Goal: Information Seeking & Learning: Learn about a topic

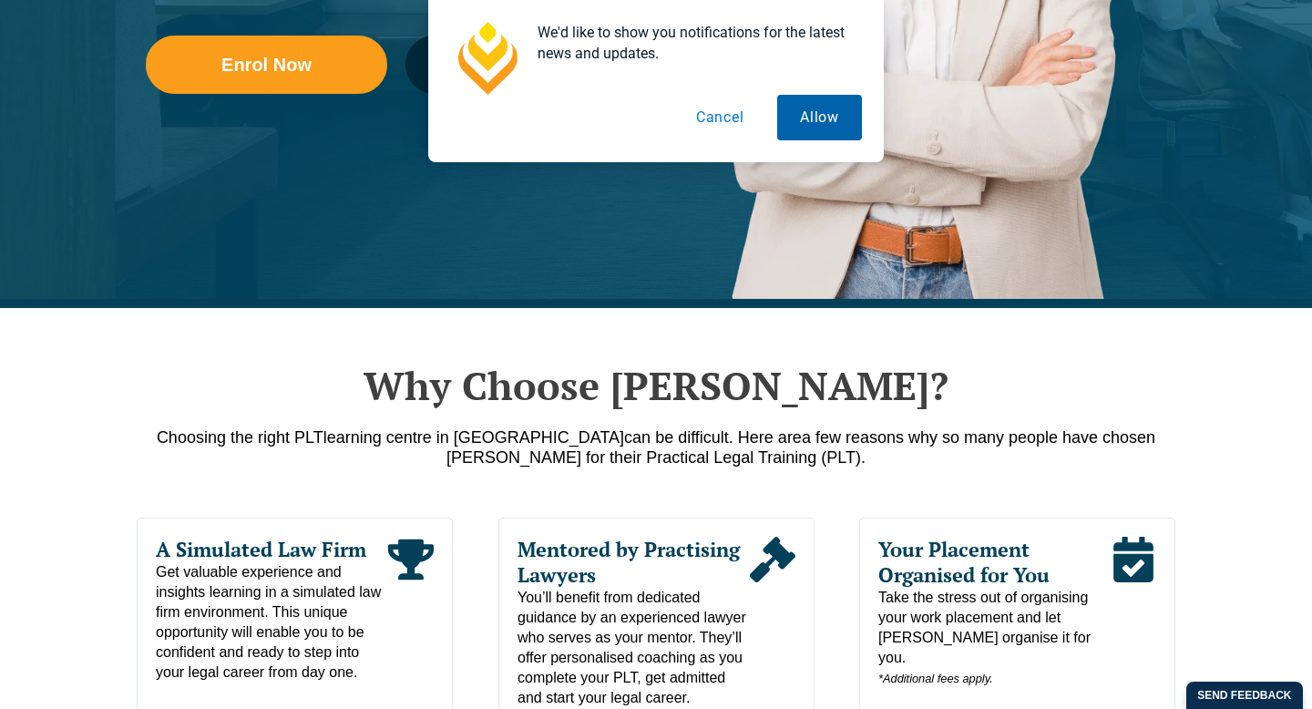
click at [792, 129] on button "Allow" at bounding box center [819, 118] width 85 height 46
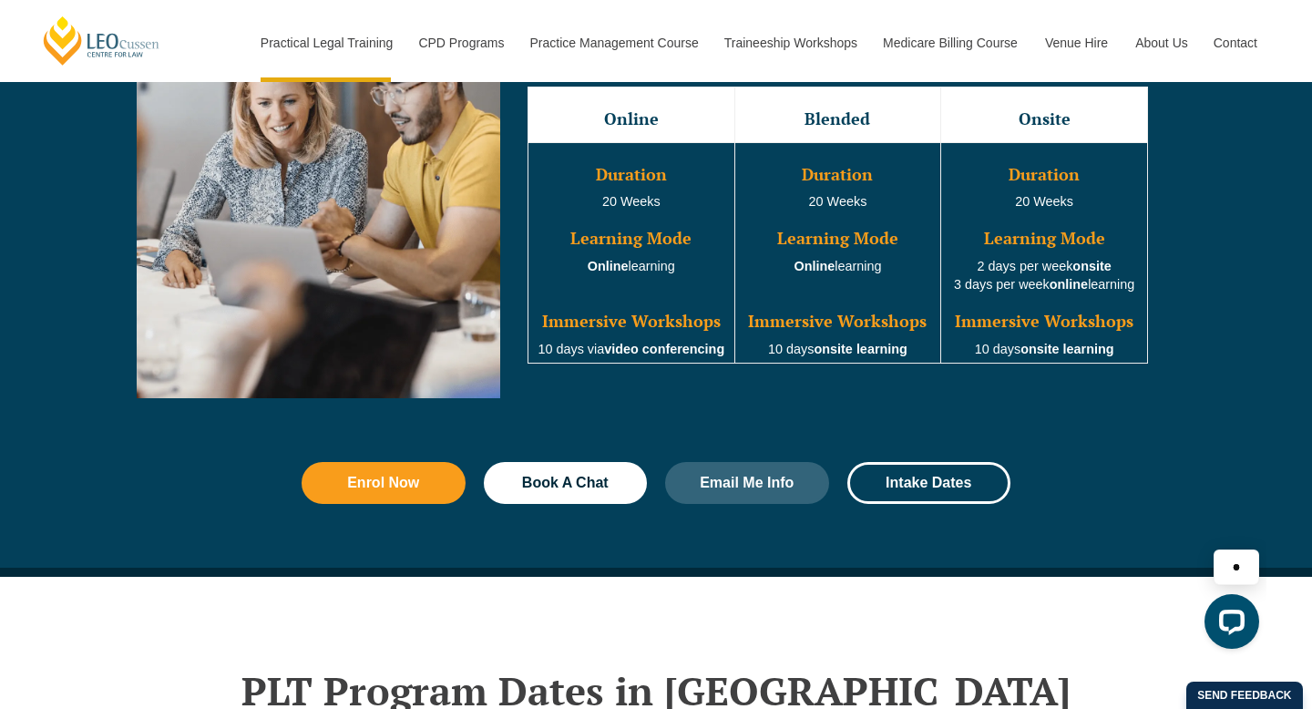
scroll to position [1773, 0]
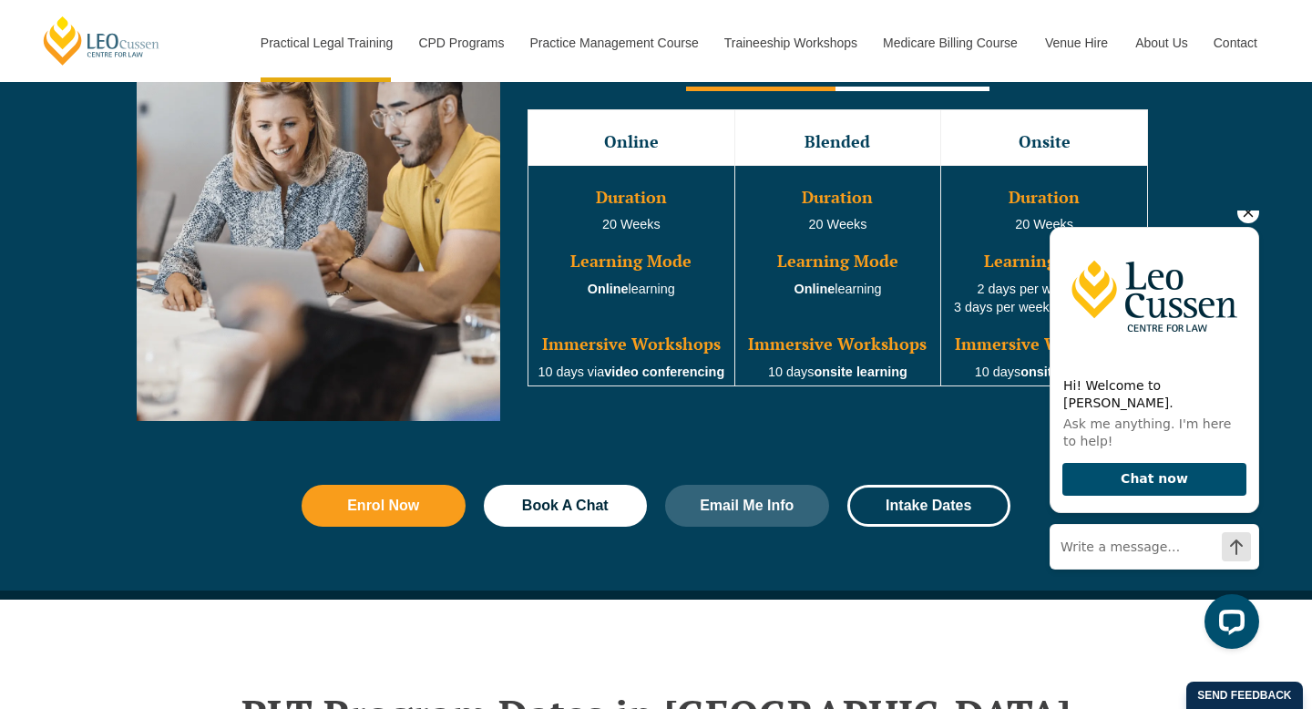
click at [1250, 223] on icon "Hide greeting" at bounding box center [1249, 212] width 22 height 22
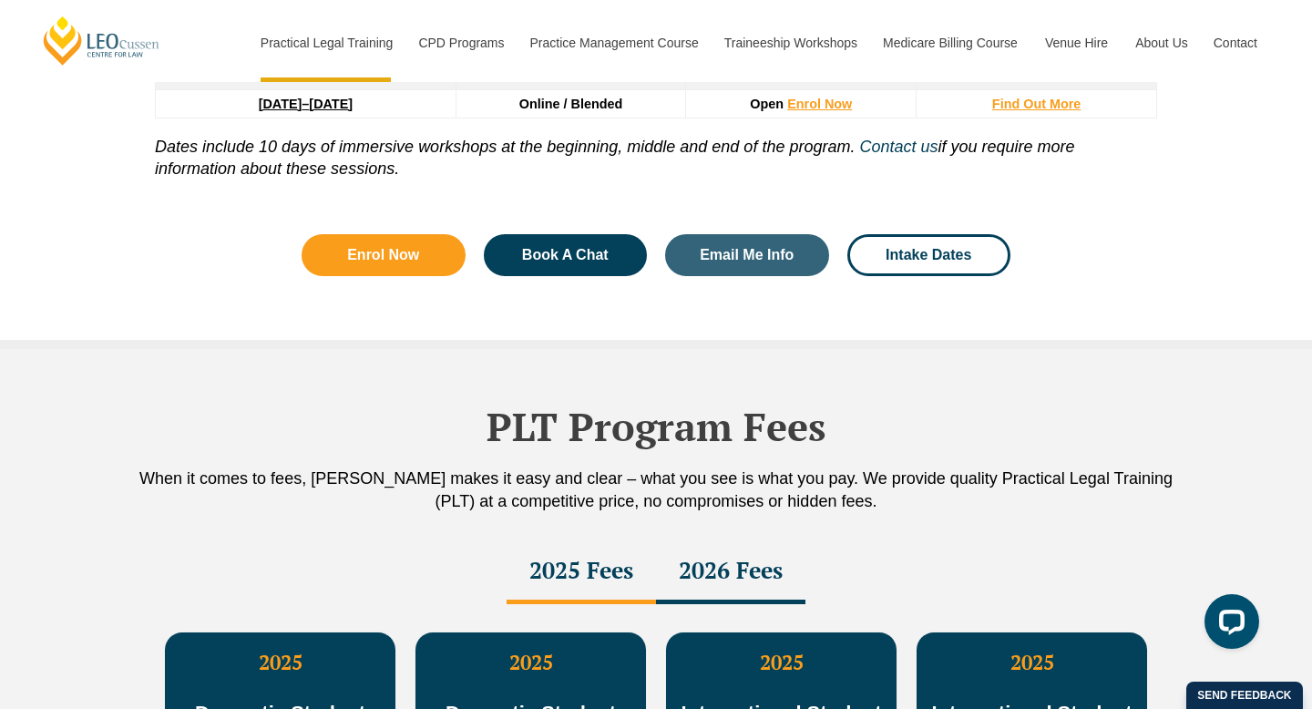
scroll to position [2610, 0]
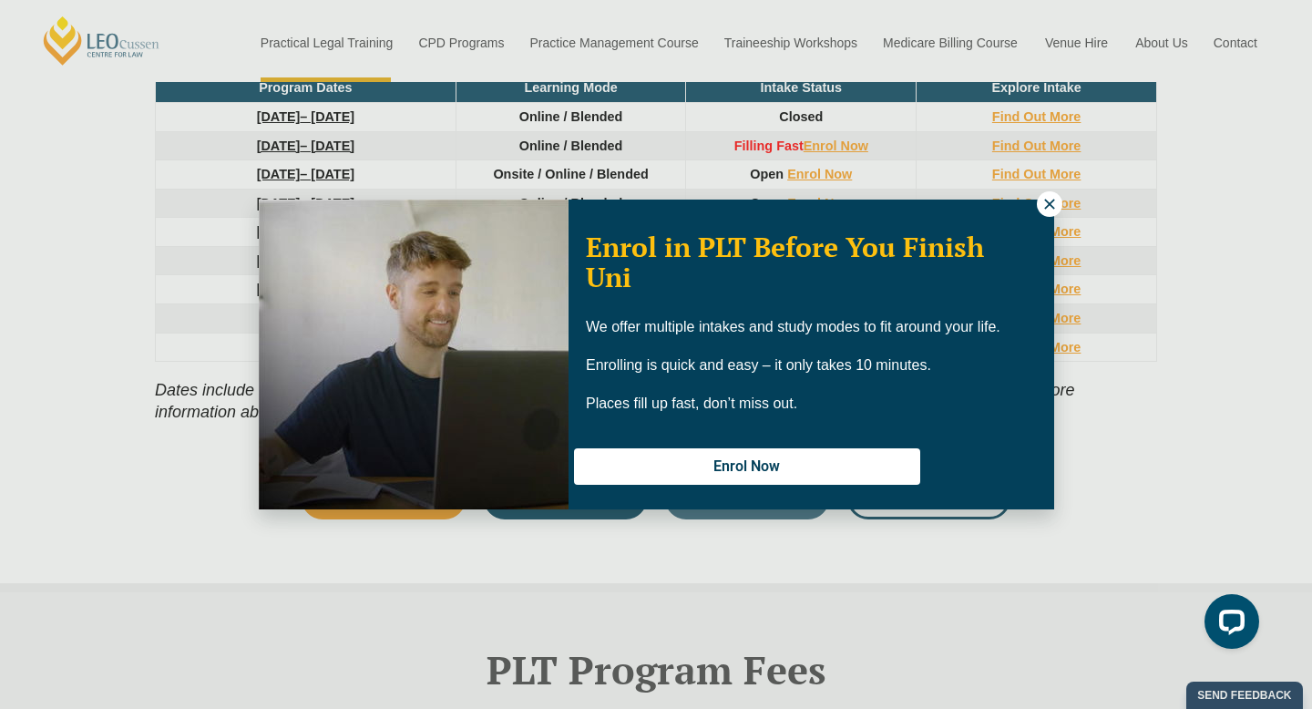
click at [1044, 208] on icon at bounding box center [1049, 204] width 10 height 10
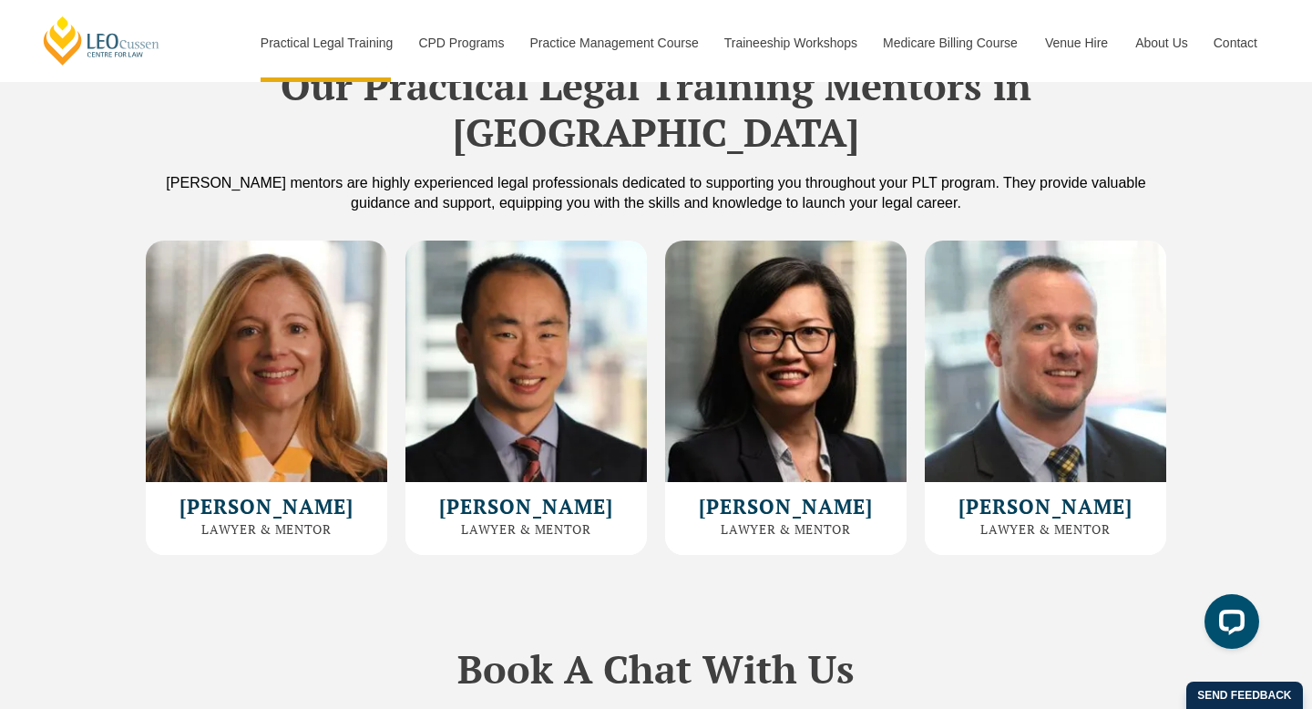
scroll to position [5126, 0]
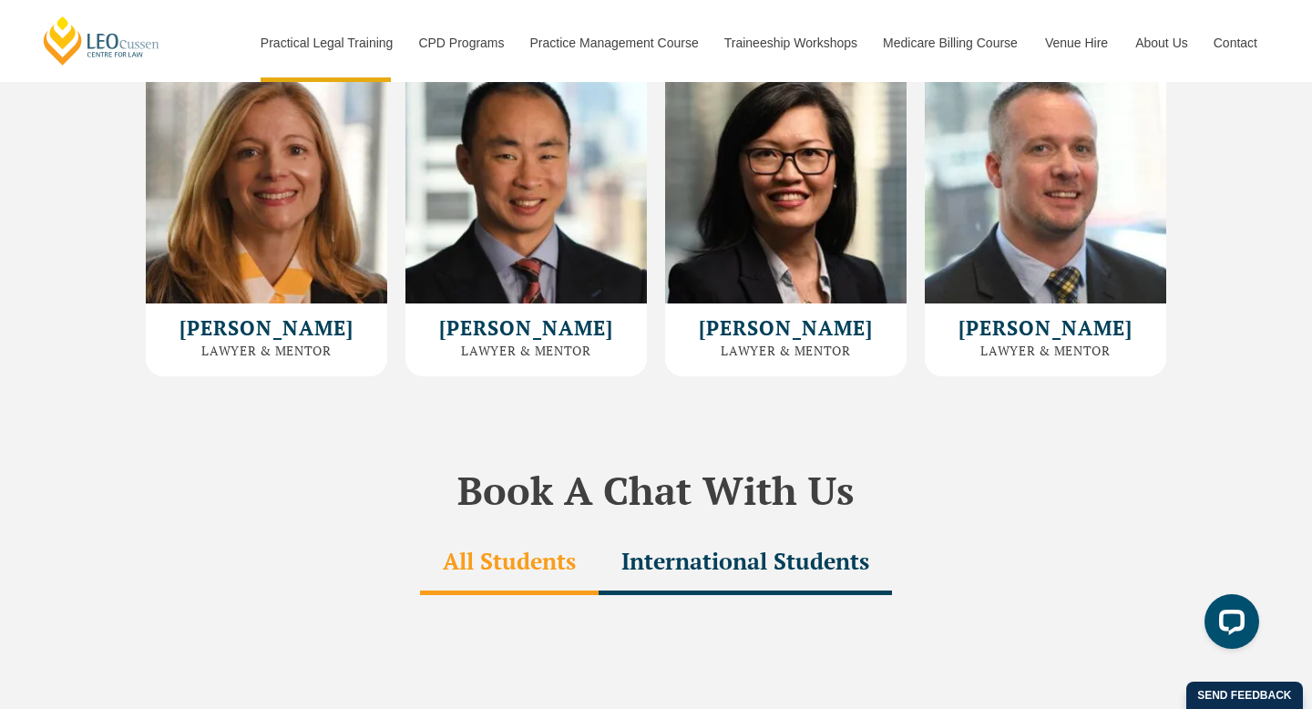
click at [577, 311] on div "Robin Huang Lawyer & Mentor BSc, JD, GDLP, Australian Legal Practitioner" at bounding box center [527, 339] width 242 height 73
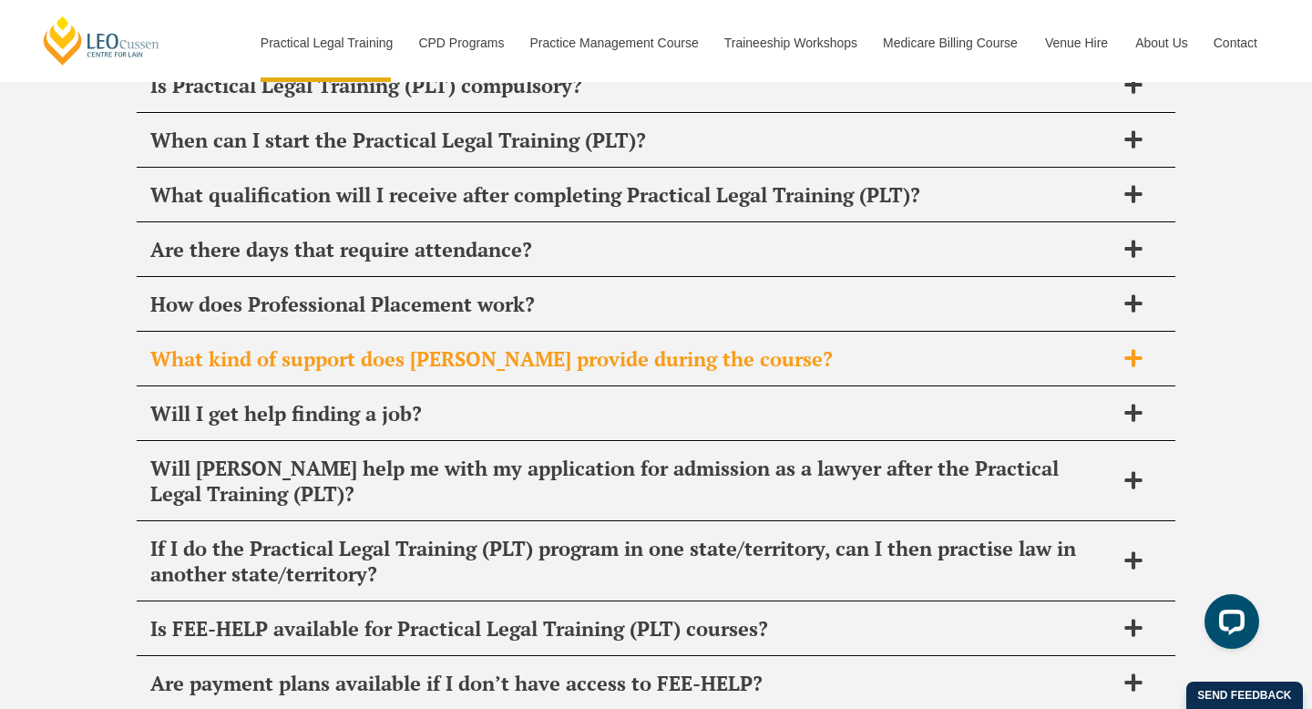
scroll to position [8924, 0]
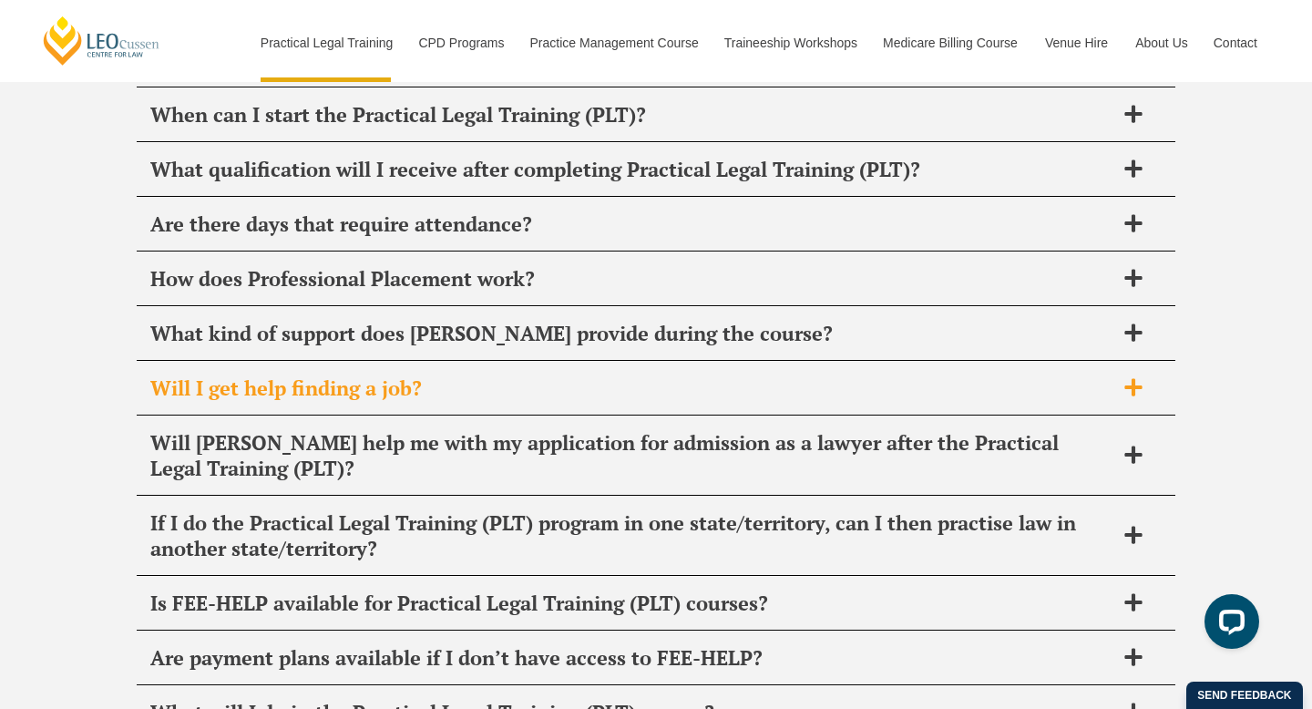
click at [496, 375] on h2 "Will I get help finding a job?" at bounding box center [632, 388] width 964 height 26
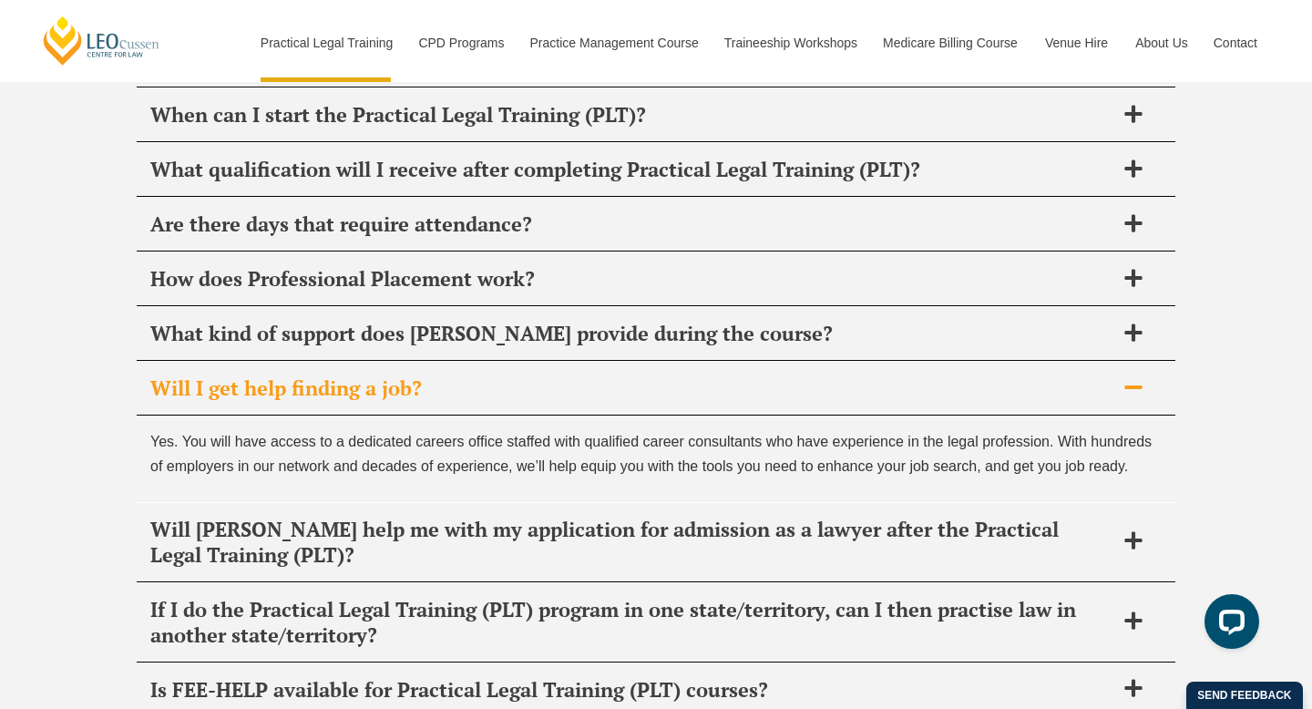
click at [816, 375] on h2 "Will I get help finding a job?" at bounding box center [632, 388] width 964 height 26
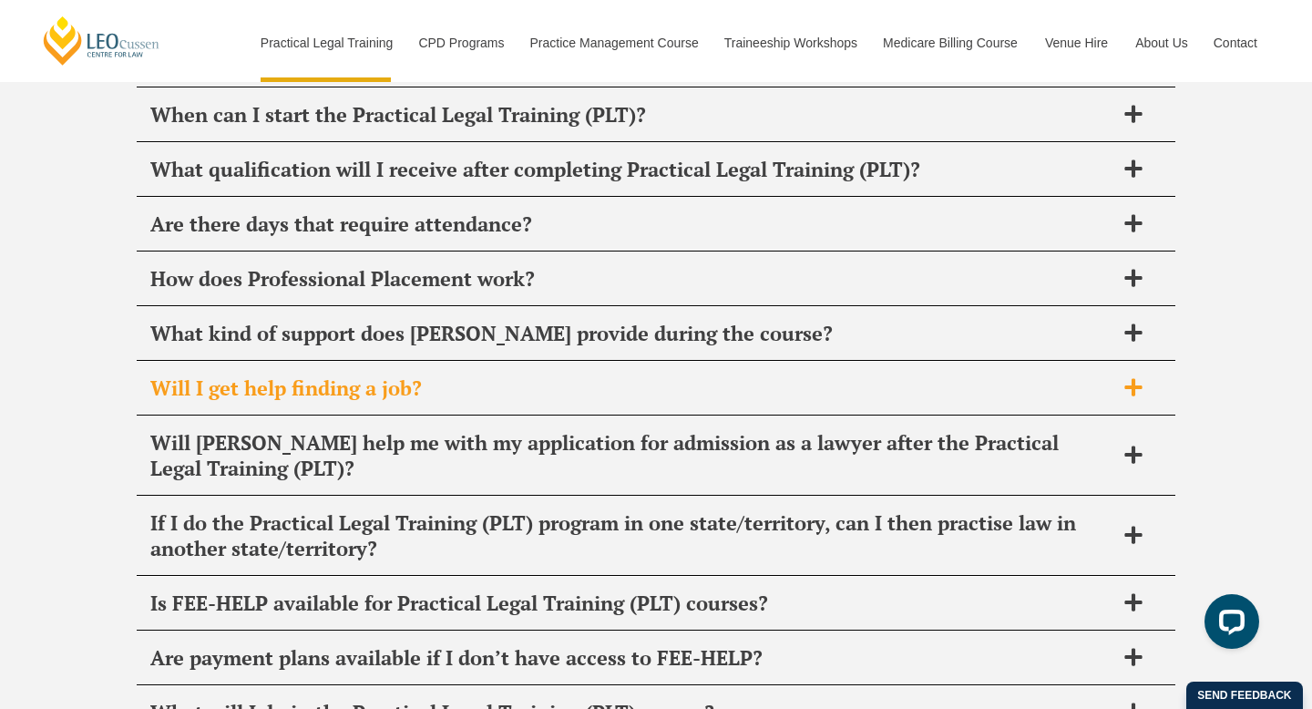
click at [816, 375] on h2 "Will I get help finding a job?" at bounding box center [632, 388] width 964 height 26
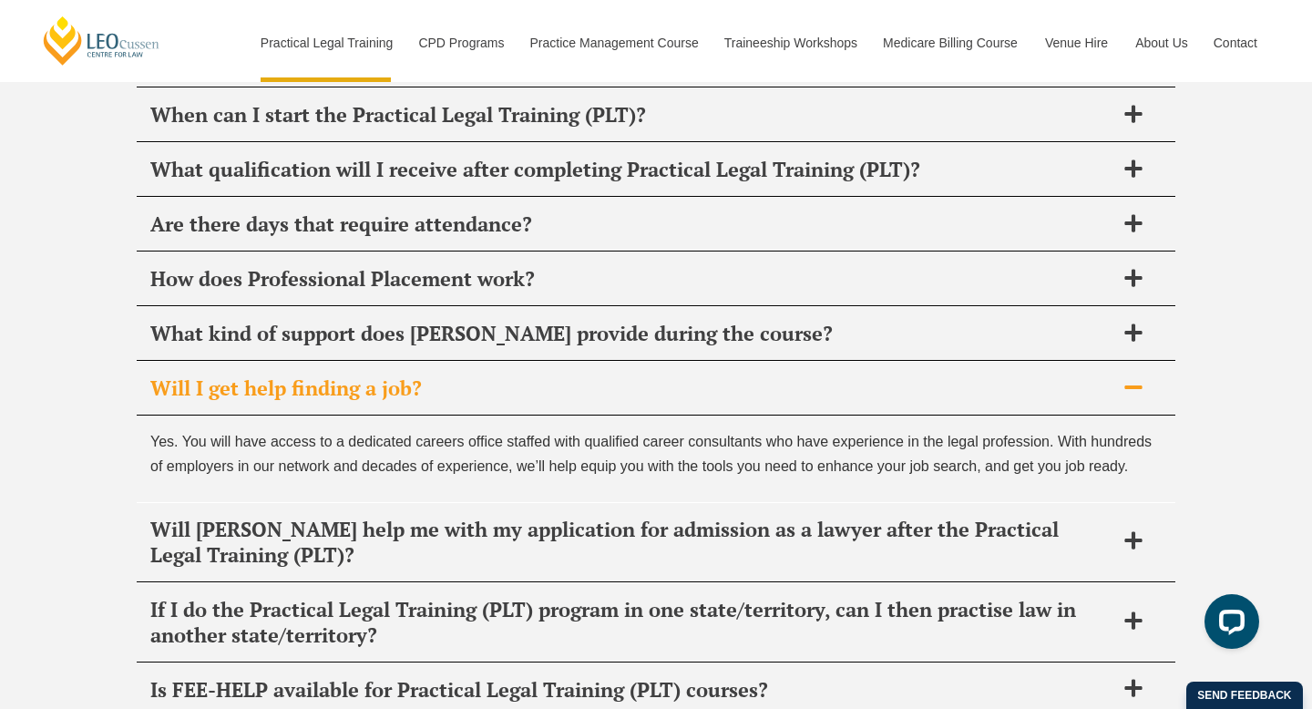
click at [787, 429] on p "Yes. You will have access to a dedicated careers office staffed with qualified …" at bounding box center [656, 453] width 1012 height 49
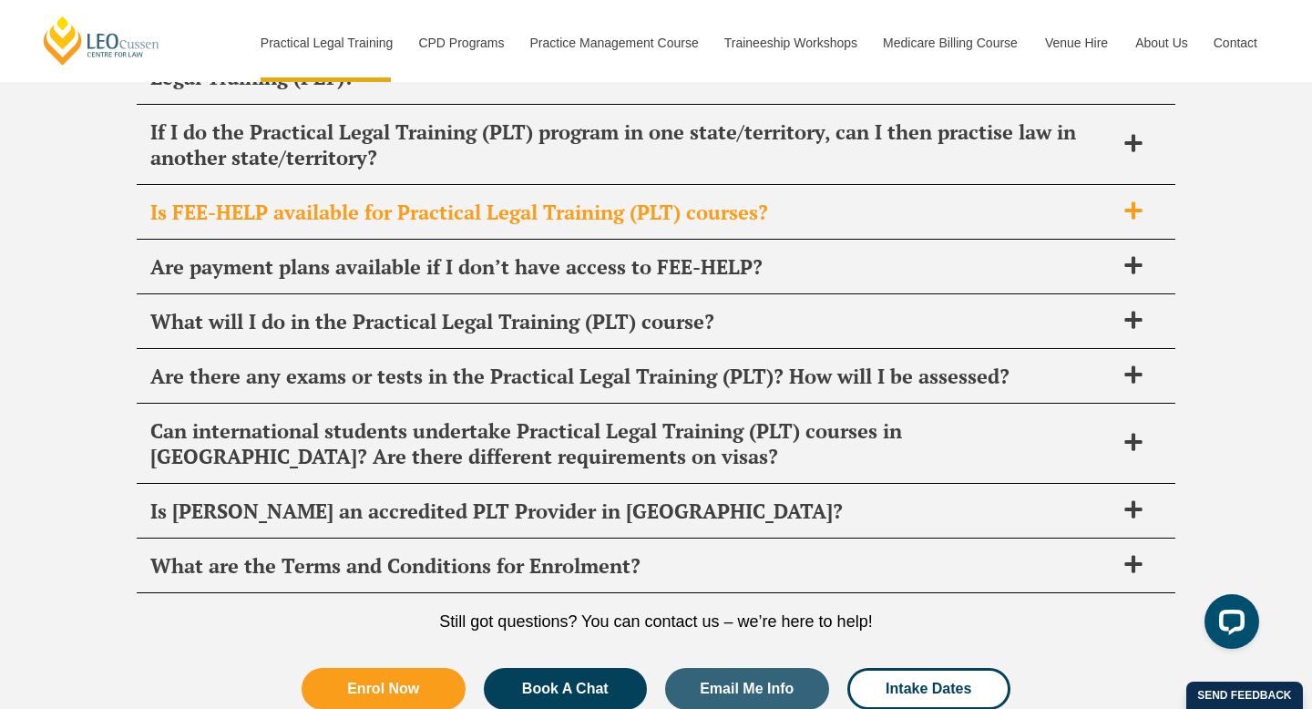
scroll to position [9402, 0]
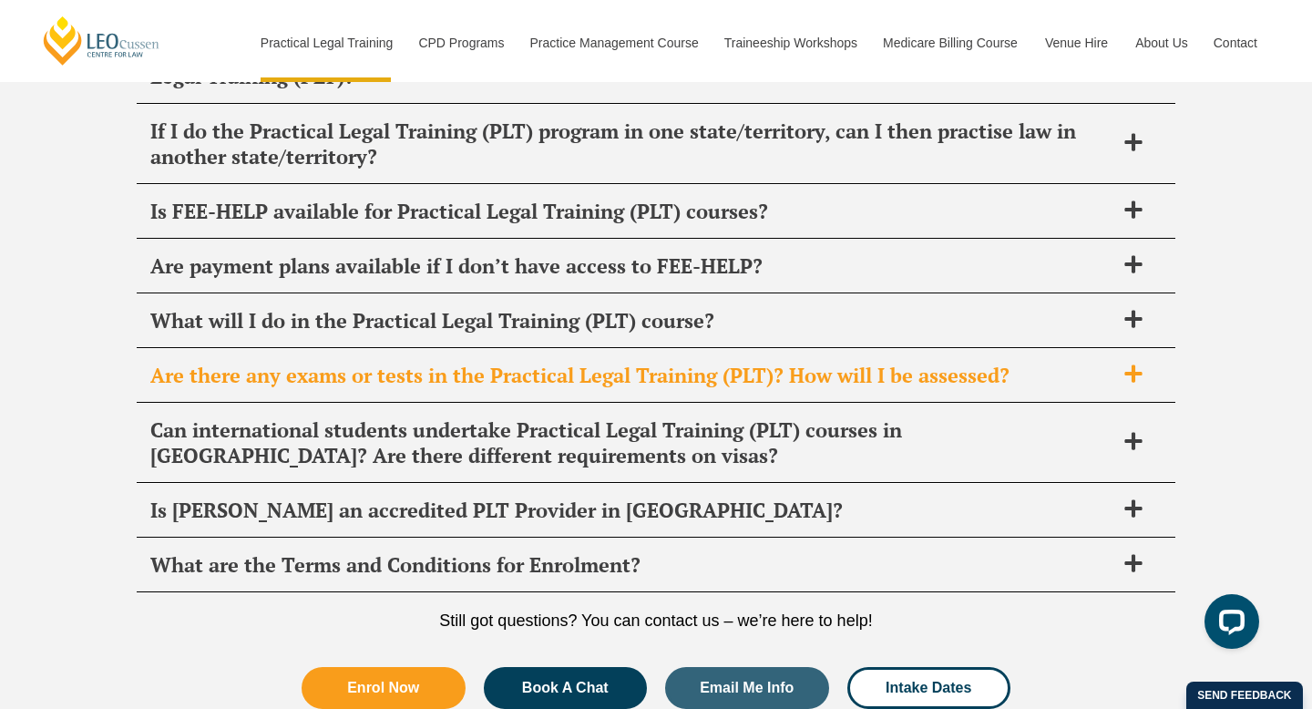
click at [623, 349] on div "Are there any exams or tests in the Practical Legal Training (PLT)? How will I …" at bounding box center [656, 376] width 1039 height 54
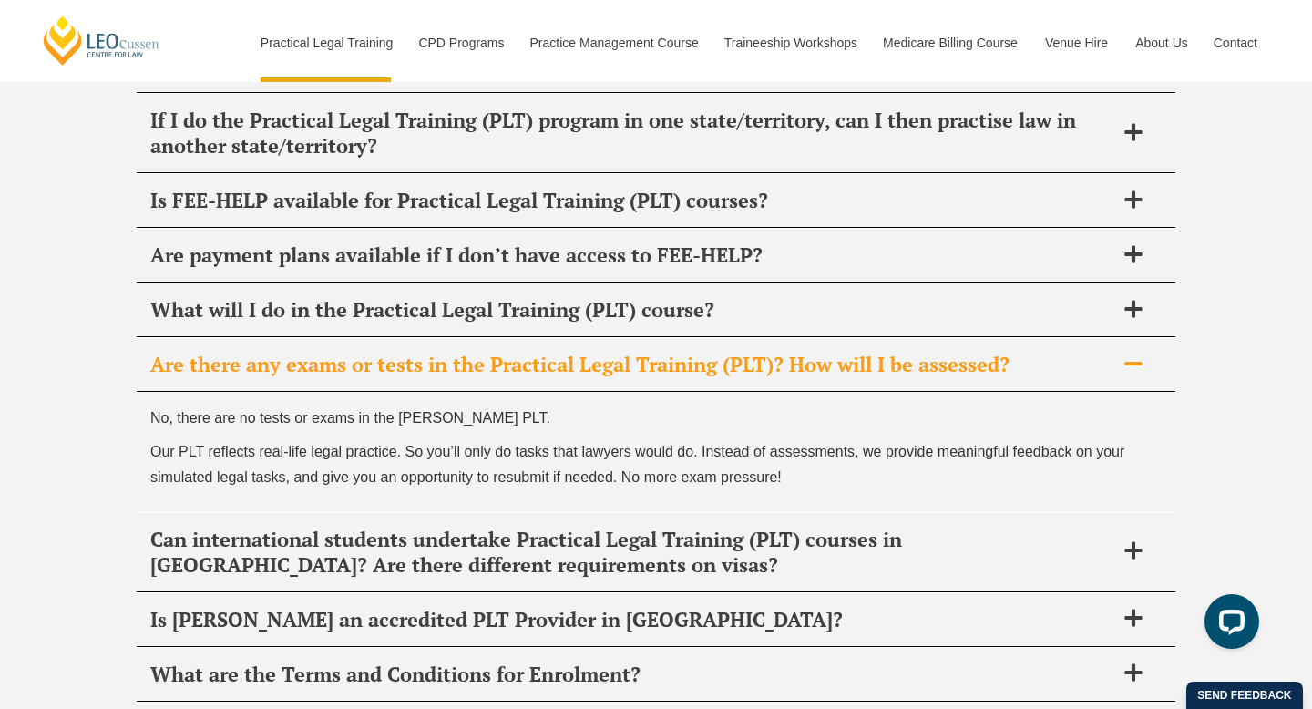
scroll to position [9317, 0]
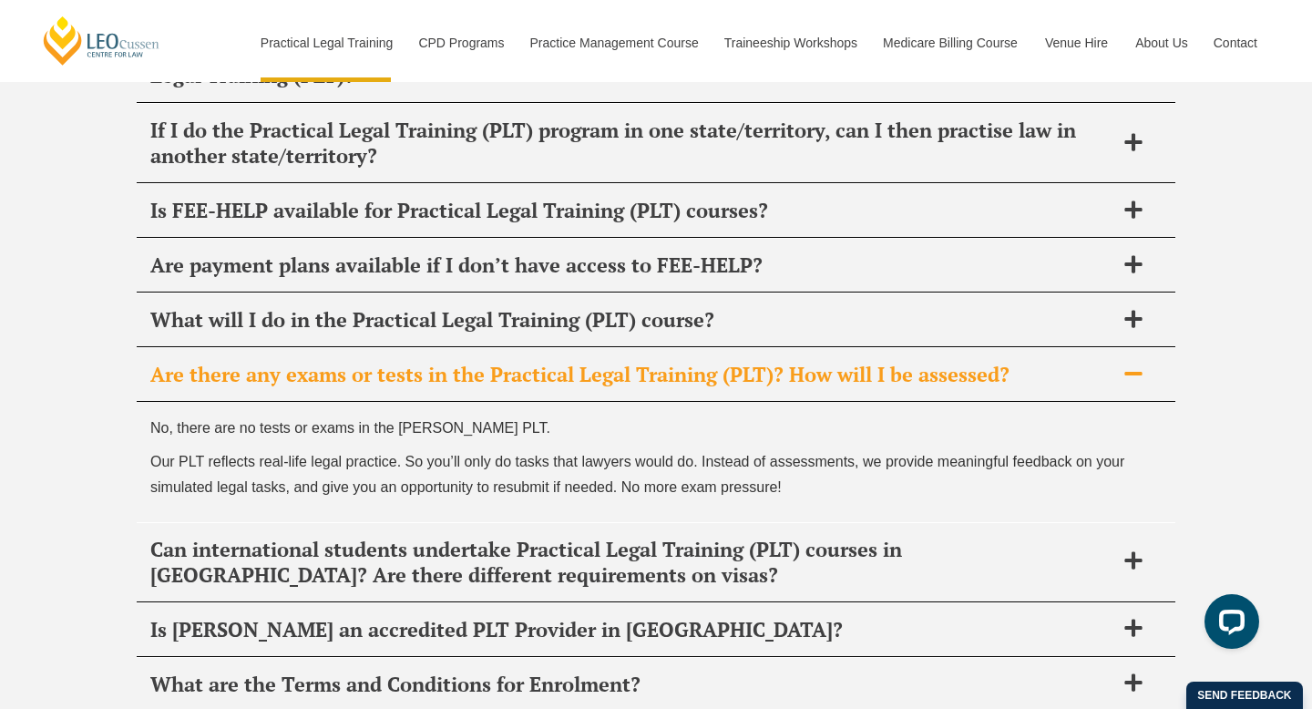
click at [607, 362] on h2 "Are there any exams or tests in the Practical Legal Training (PLT)? How will I …" at bounding box center [632, 375] width 964 height 26
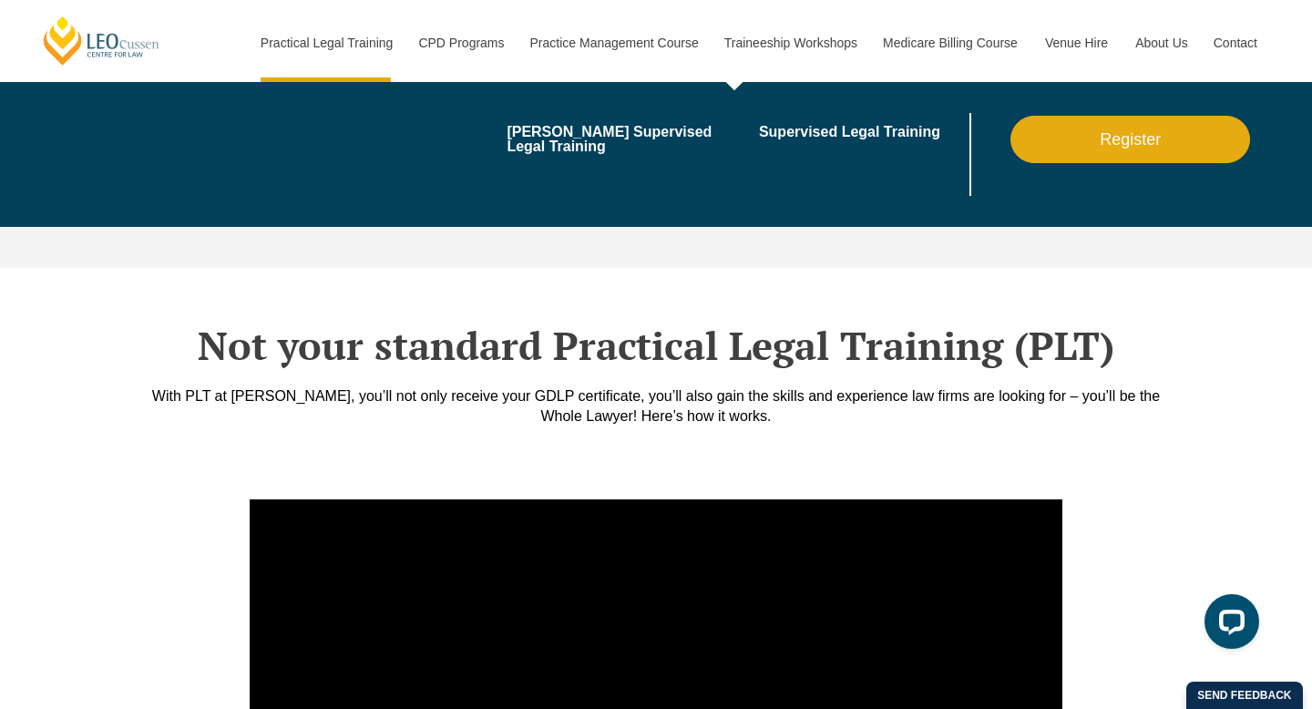
scroll to position [5946, 0]
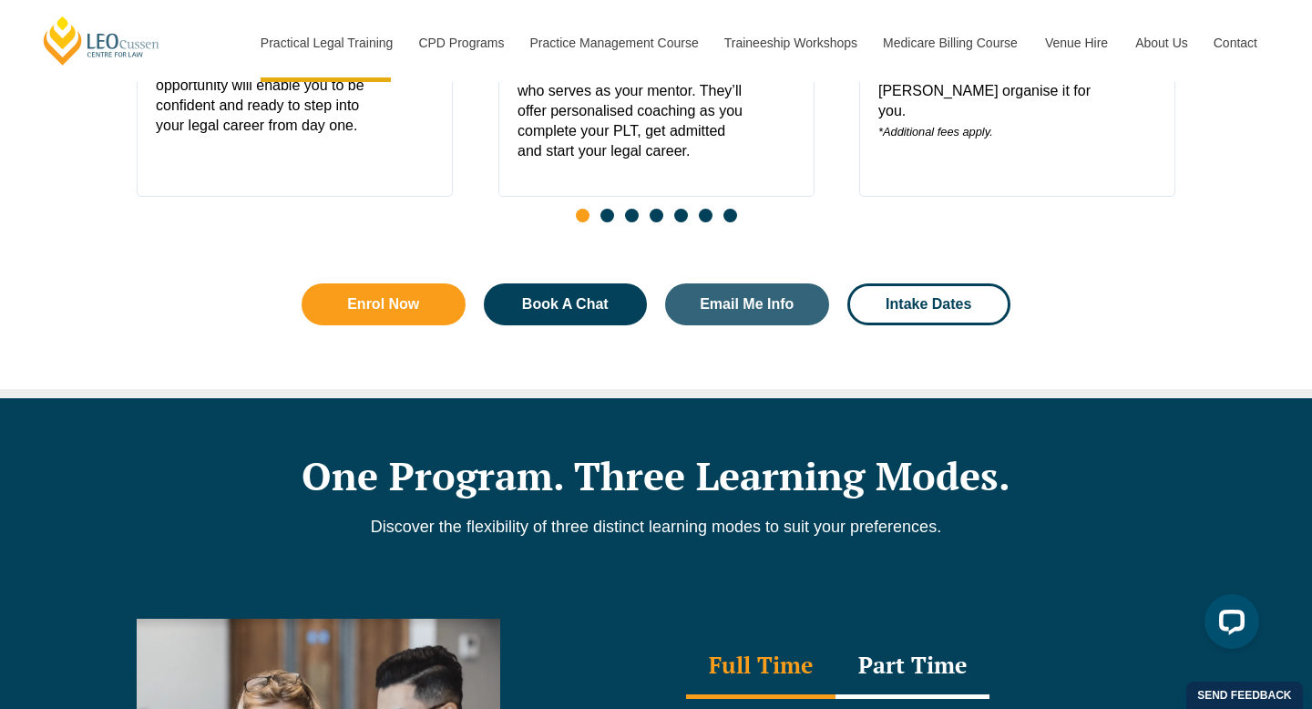
scroll to position [1444, 0]
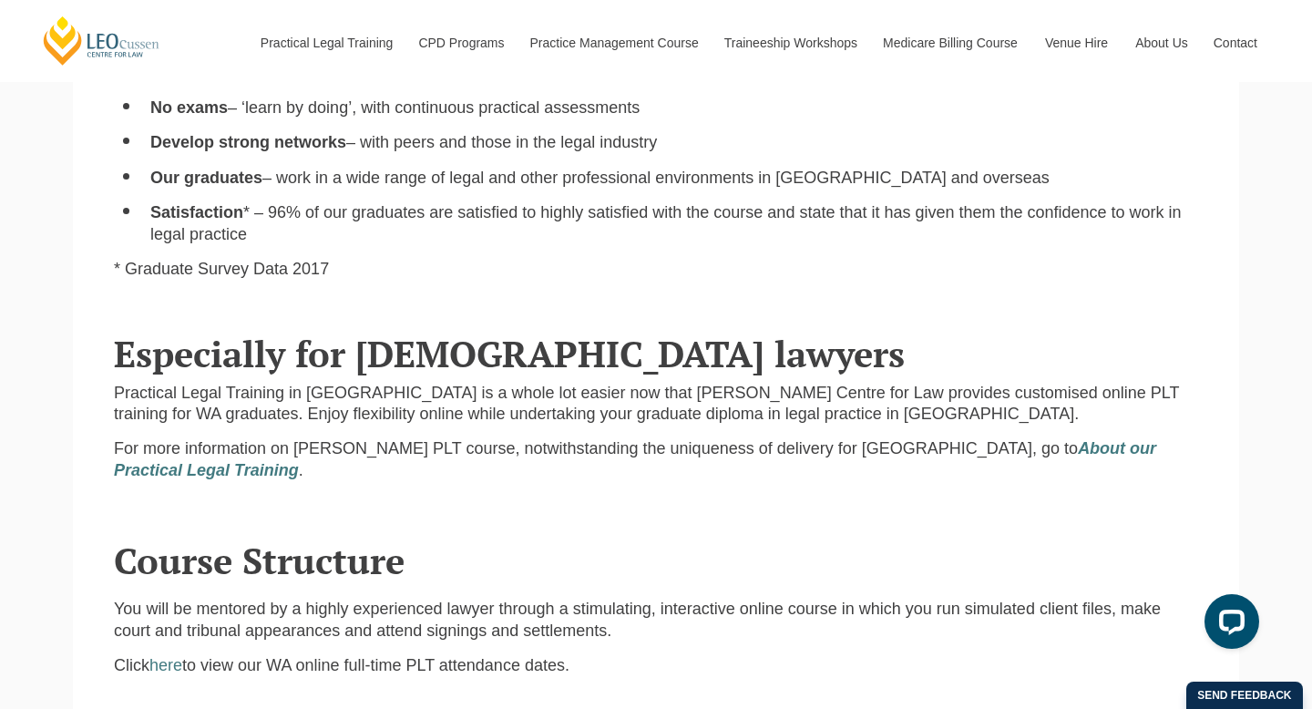
scroll to position [1621, 0]
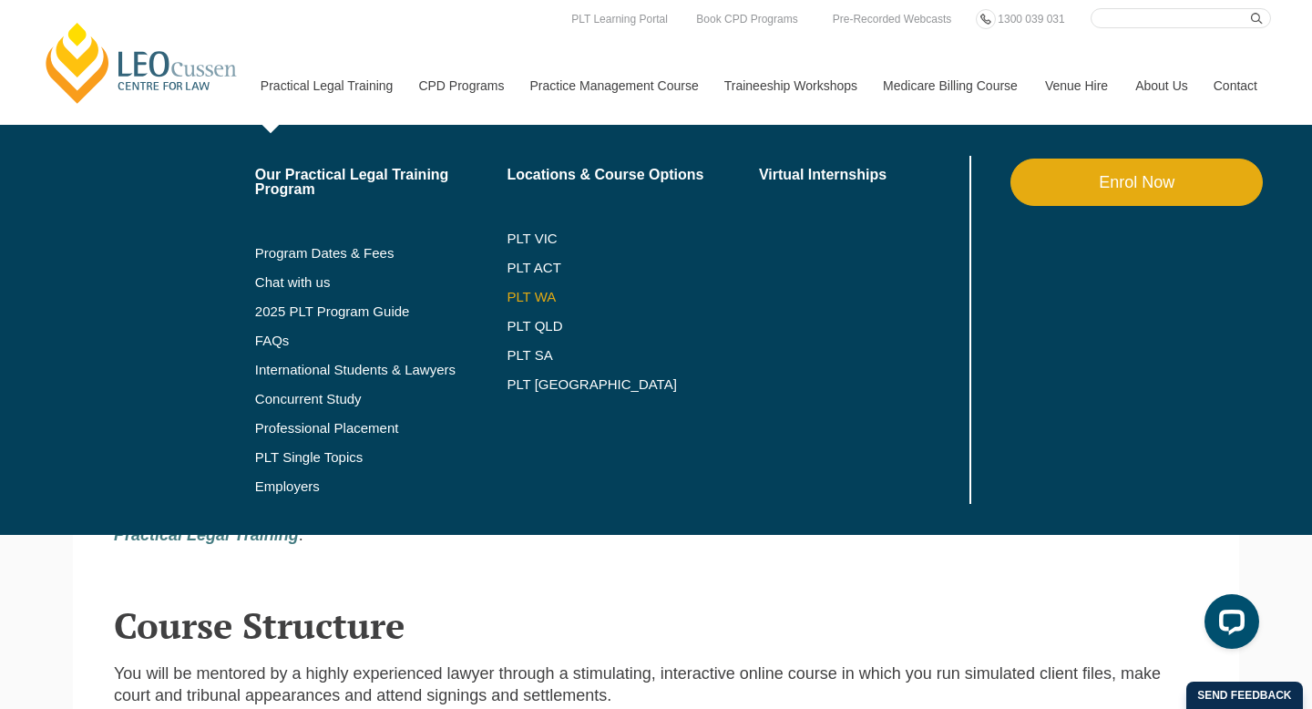
click at [507, 303] on link "PLT WA" at bounding box center [610, 297] width 207 height 15
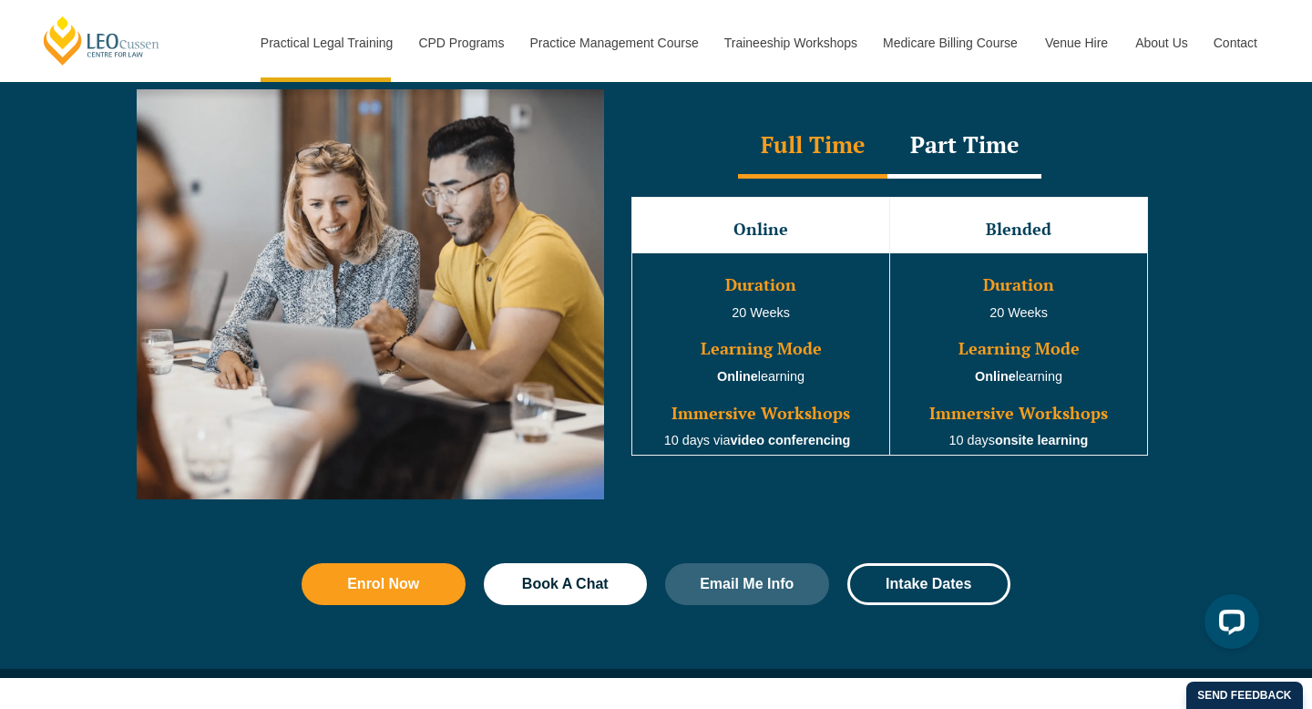
scroll to position [1696, 0]
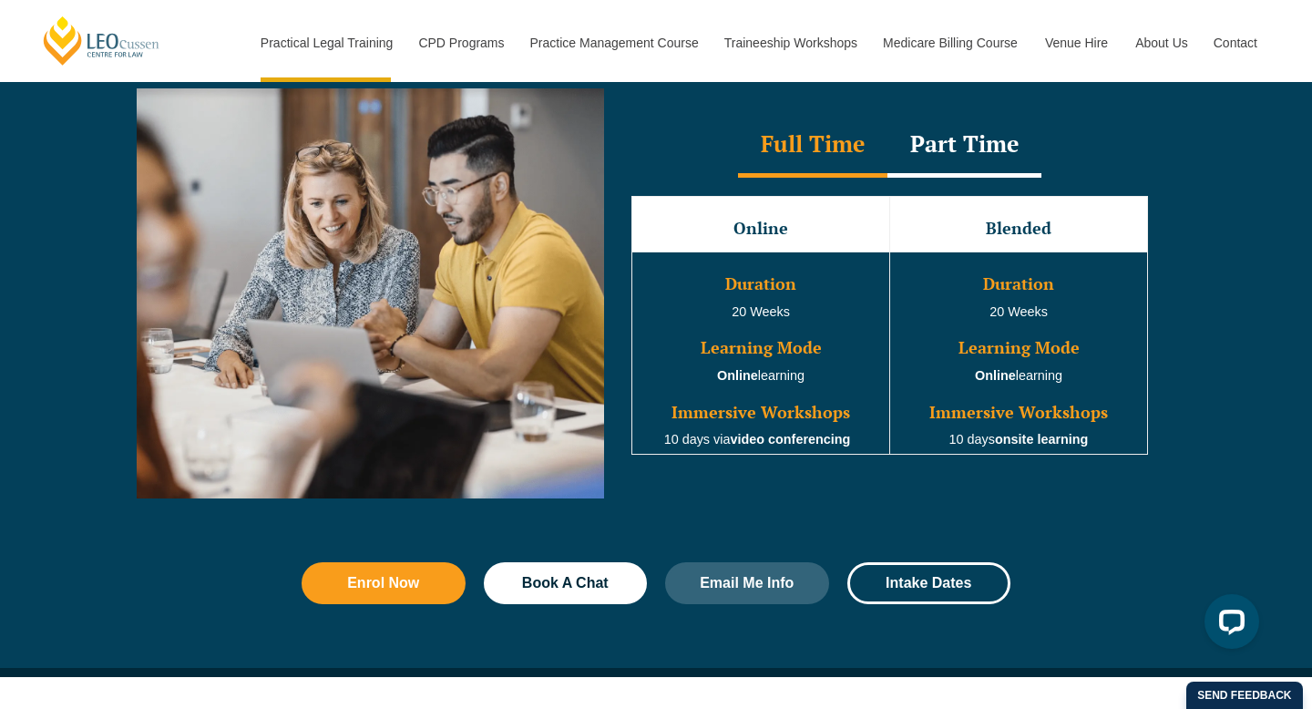
click at [980, 159] on div "Part Time" at bounding box center [965, 146] width 154 height 64
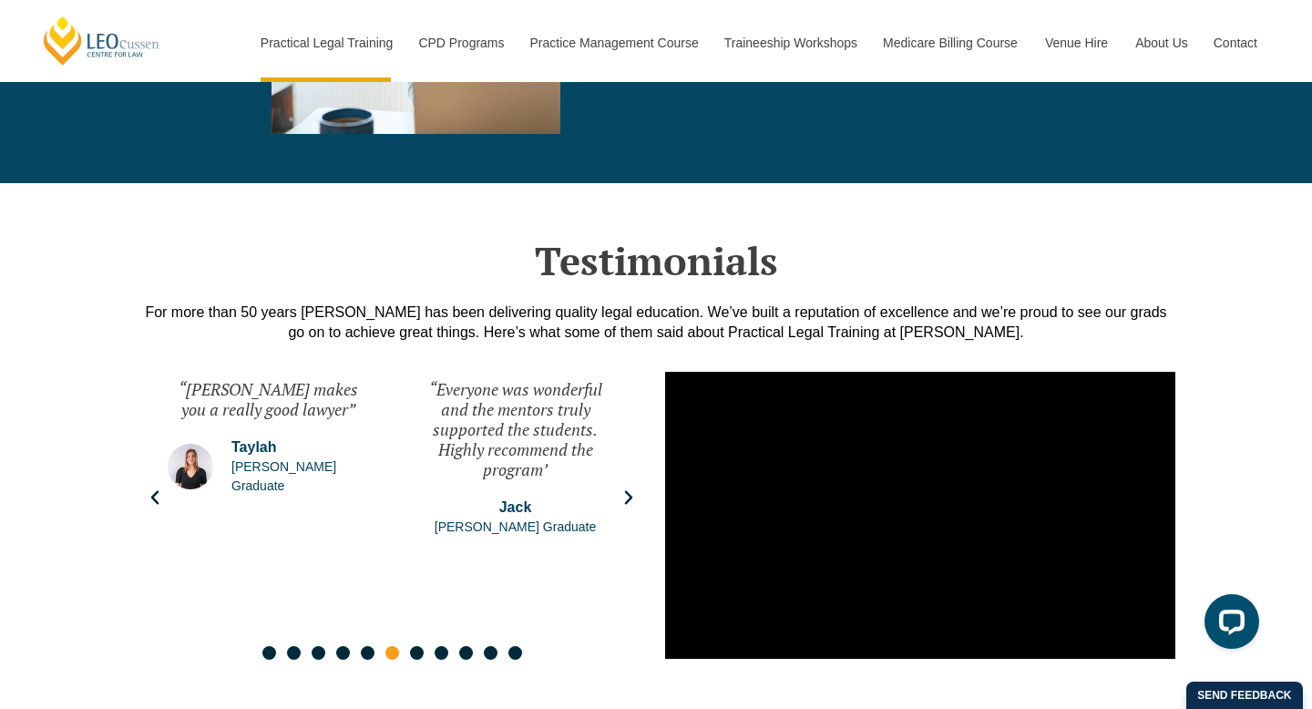
scroll to position [4179, 0]
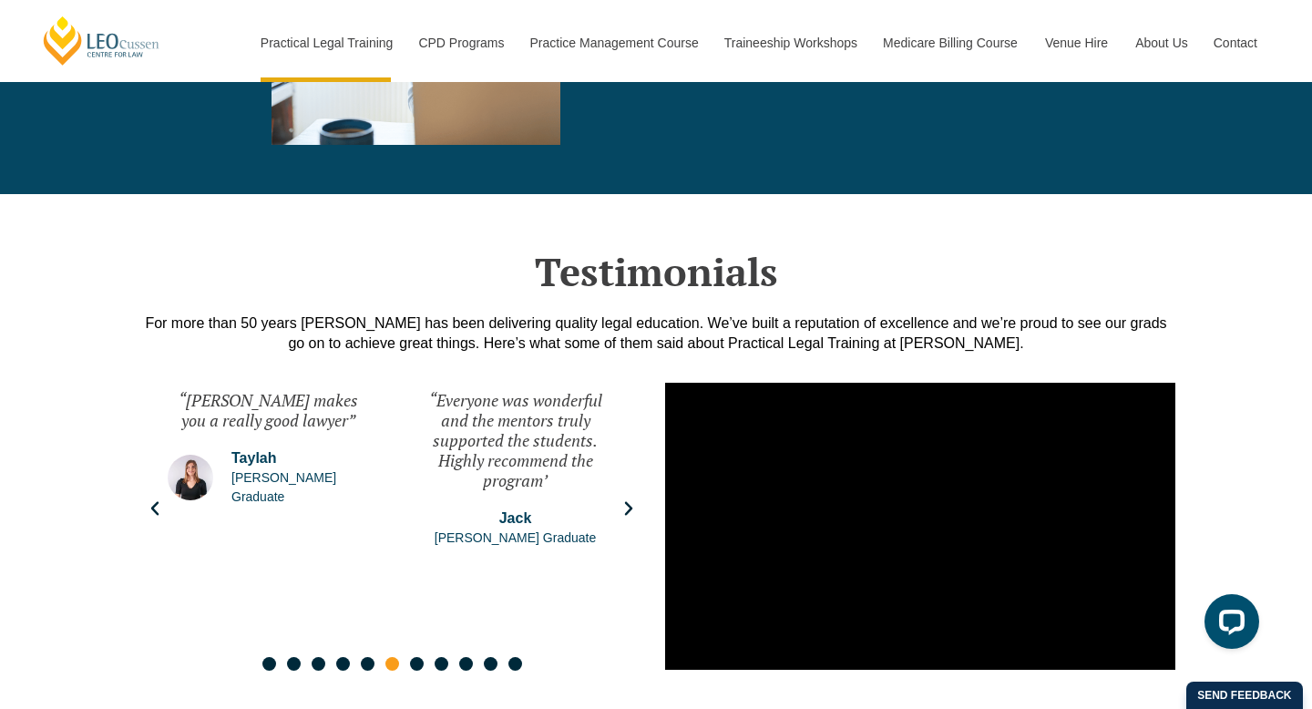
click at [624, 479] on div "“Everyone was wonderful and the mentors truly supported the students. Highly re…" at bounding box center [515, 508] width 238 height 273
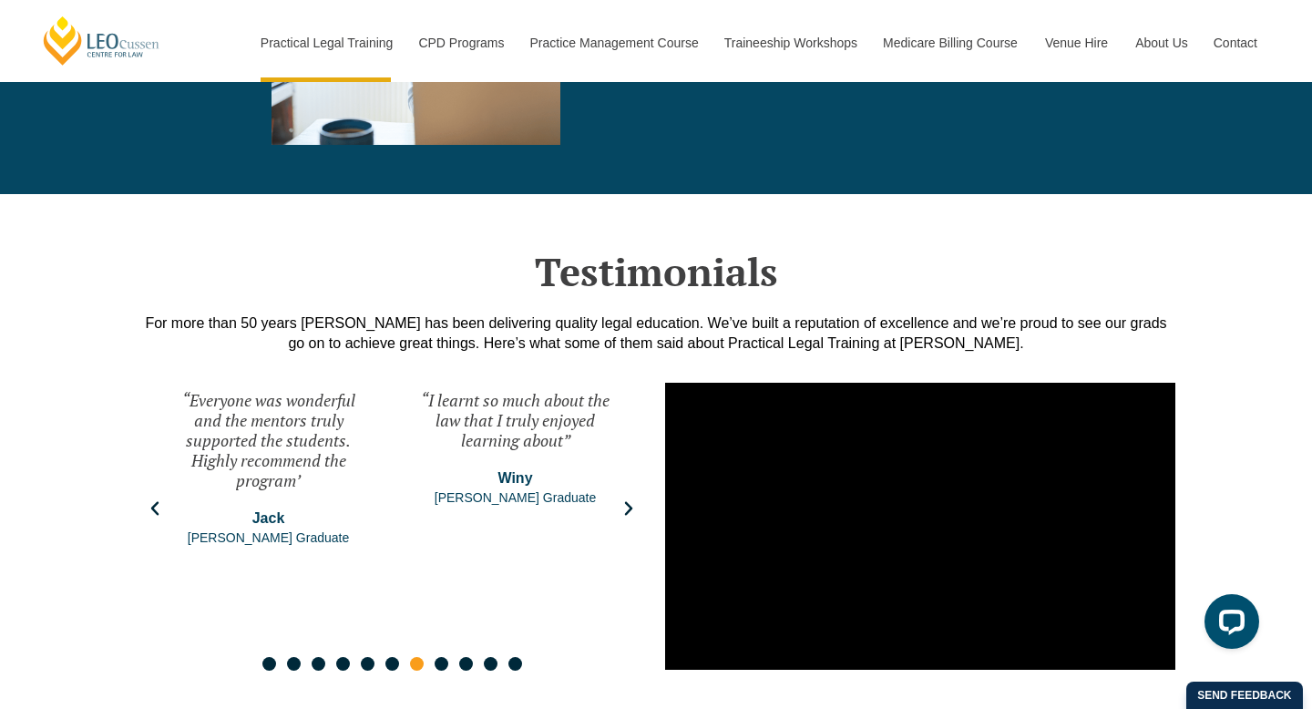
click at [624, 479] on div "“I learnt so much about the law that I truly enjoyed learning about” Winy Leo C…" at bounding box center [515, 508] width 238 height 273
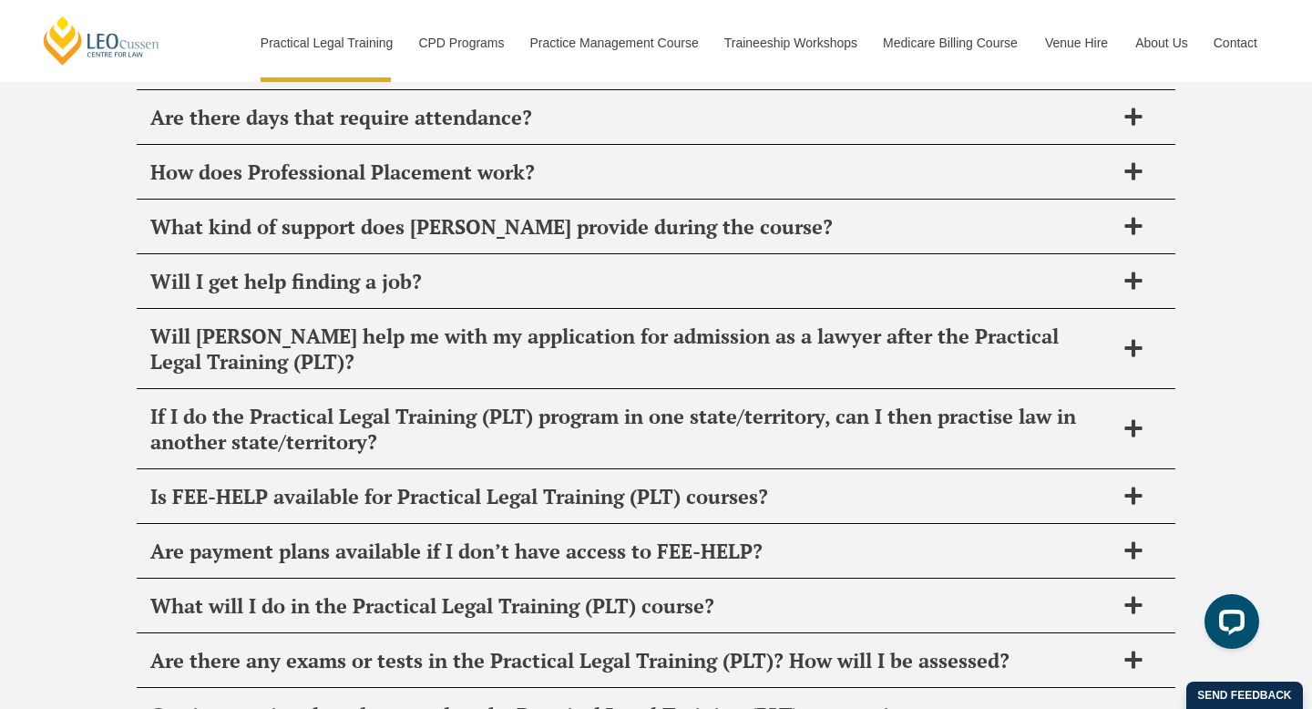
scroll to position [9011, 0]
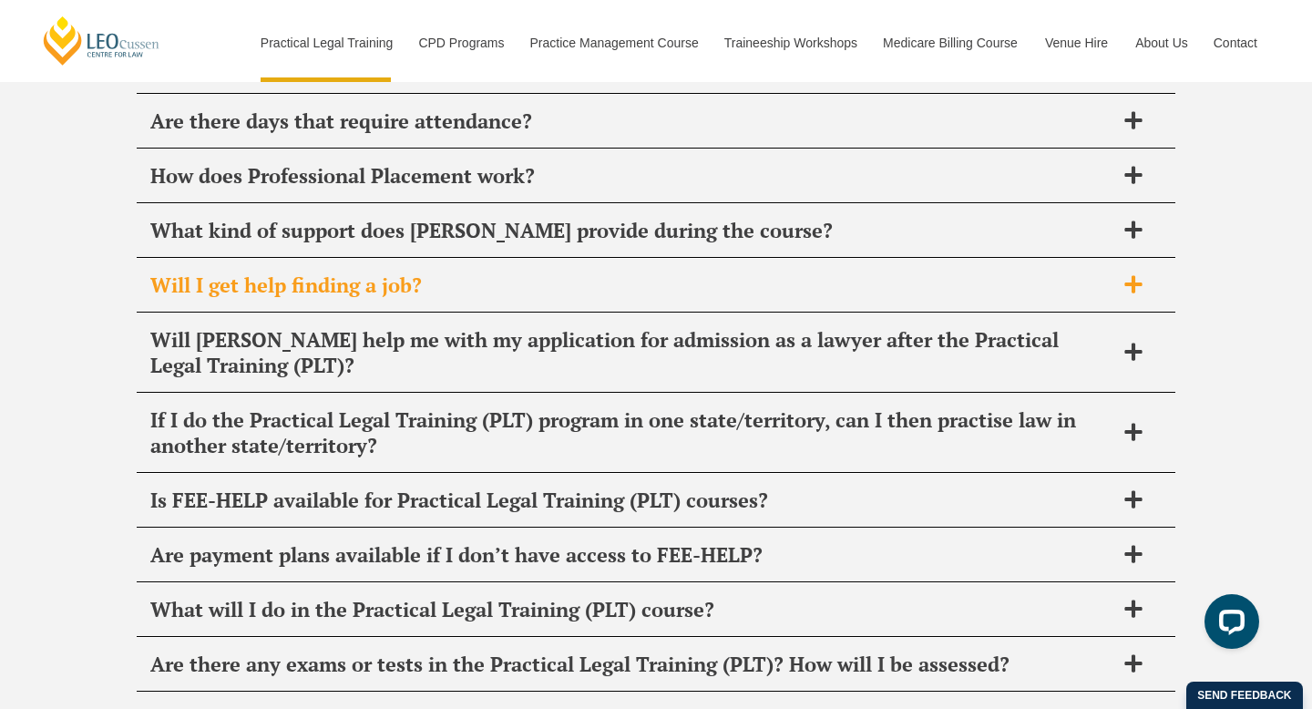
click at [616, 272] on h2 "Will I get help finding a job?" at bounding box center [632, 285] width 964 height 26
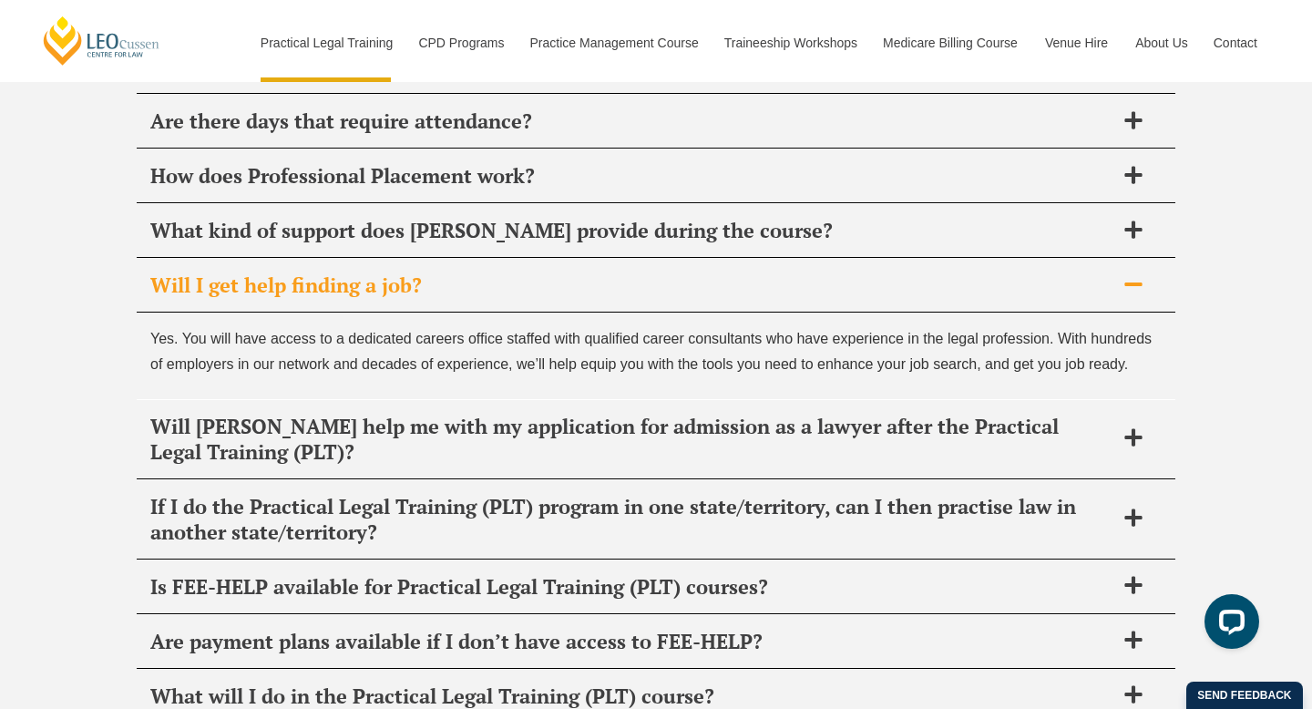
click at [616, 272] on h2 "Will I get help finding a job?" at bounding box center [632, 285] width 964 height 26
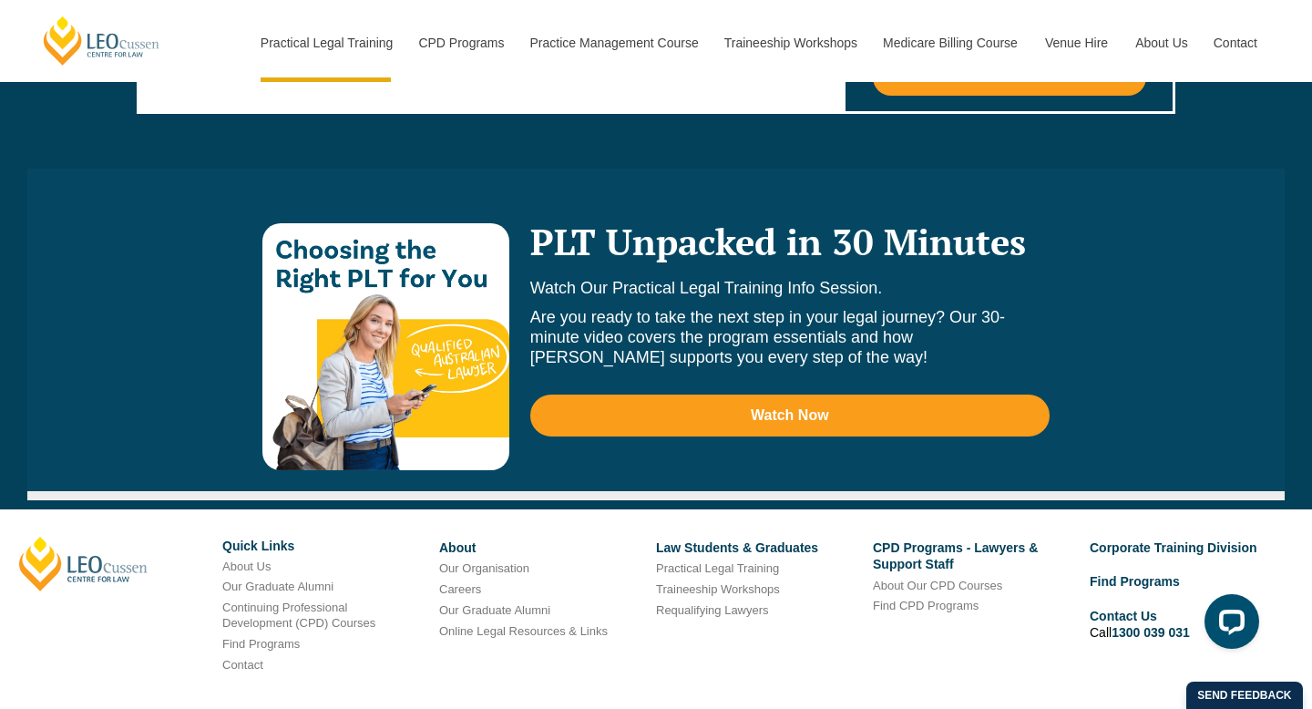
scroll to position [10399, 0]
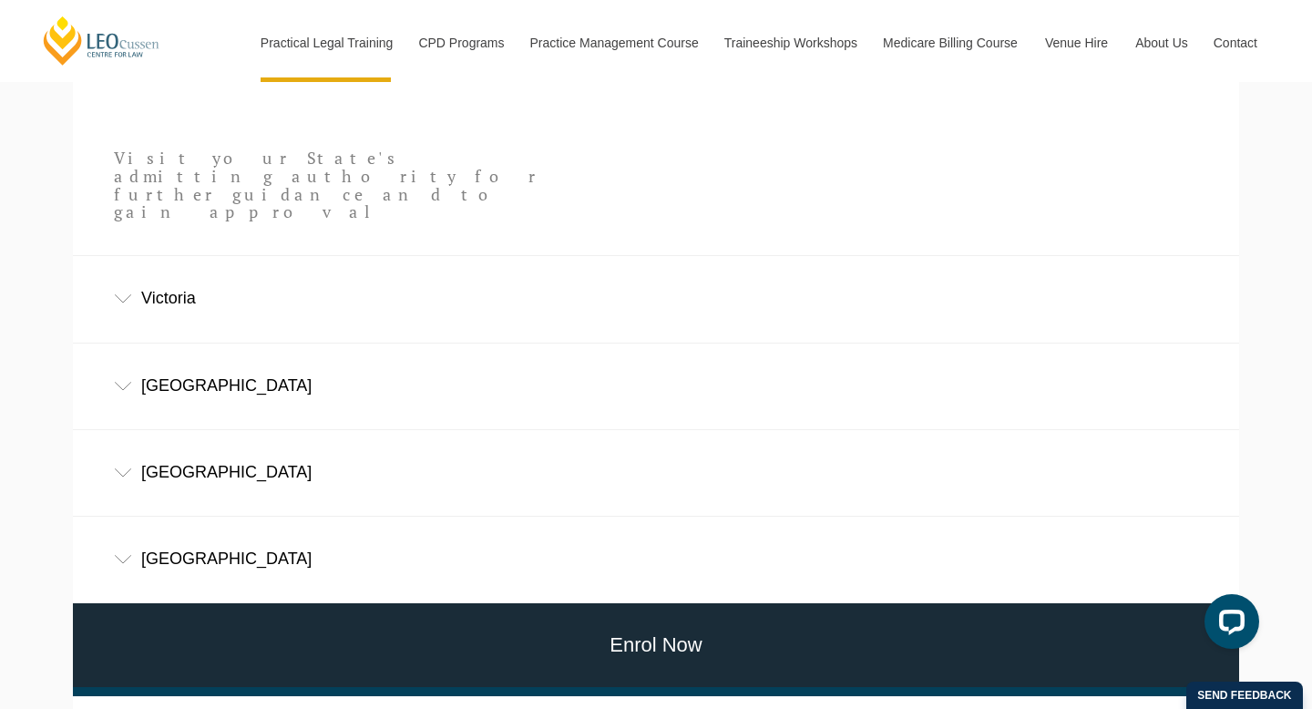
scroll to position [1117, 0]
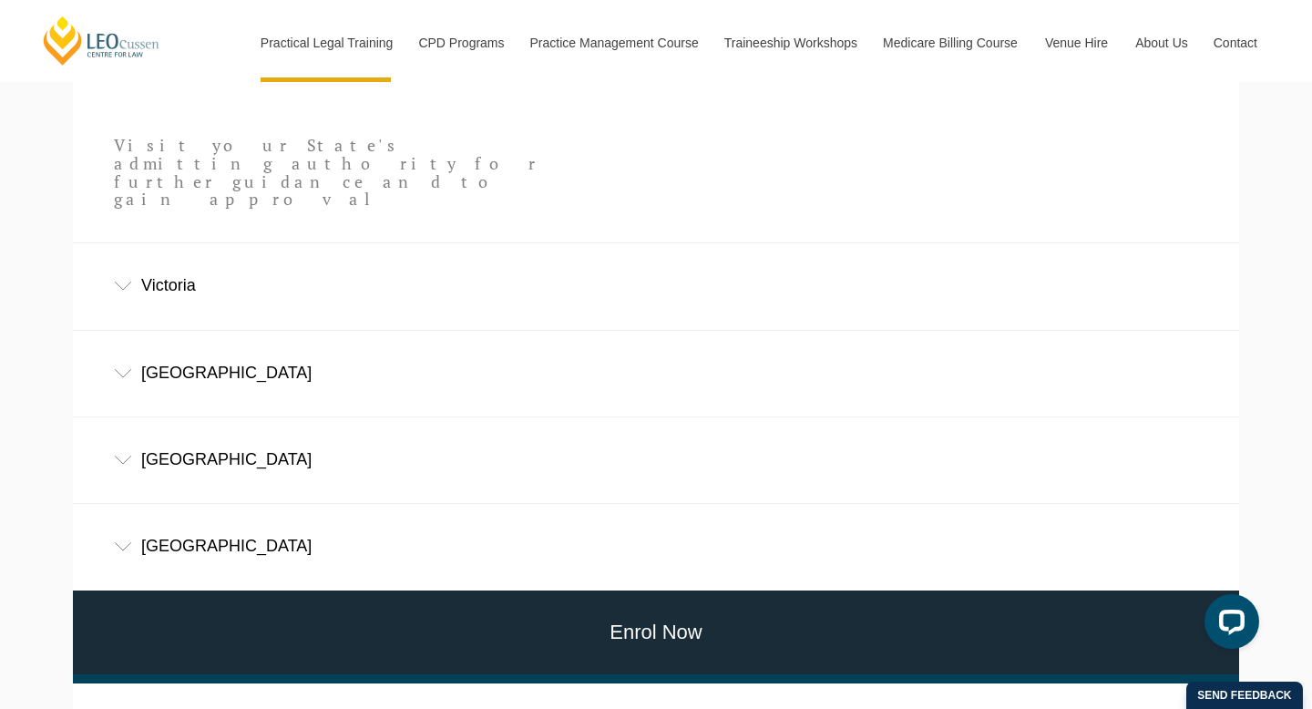
click at [262, 417] on div "[GEOGRAPHIC_DATA]" at bounding box center [656, 459] width 1167 height 85
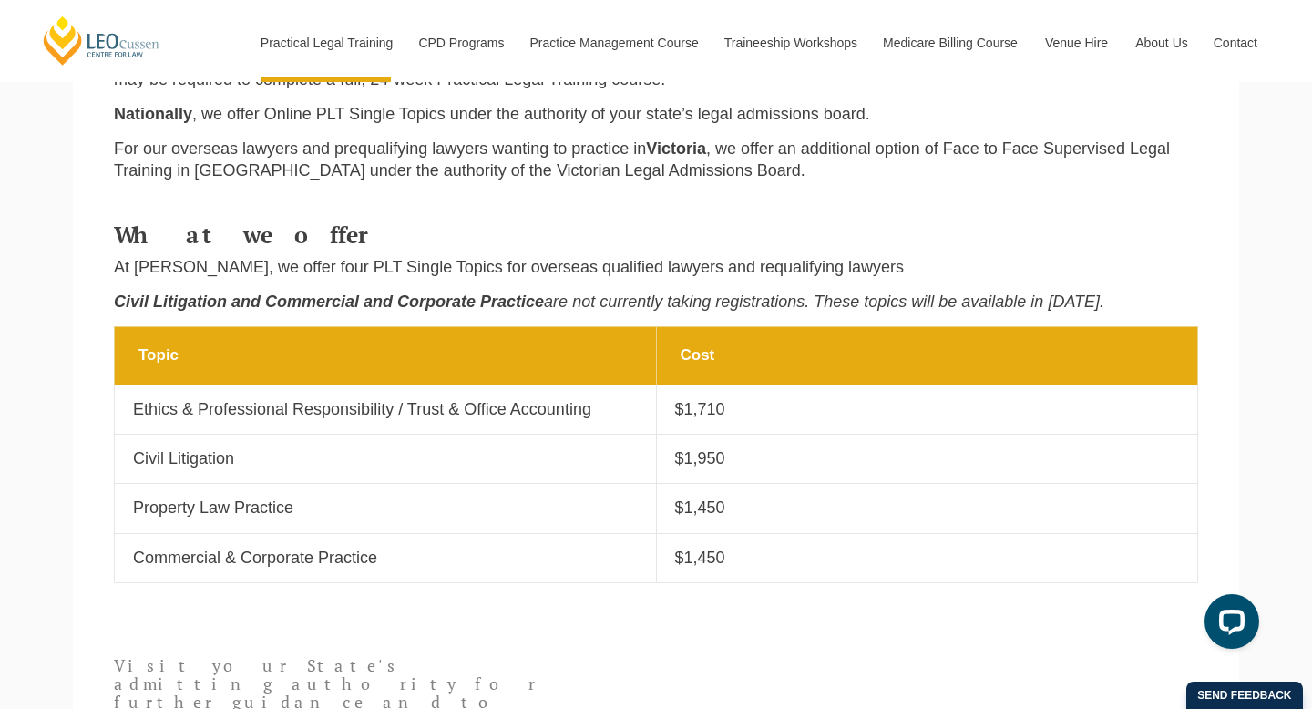
scroll to position [601, 0]
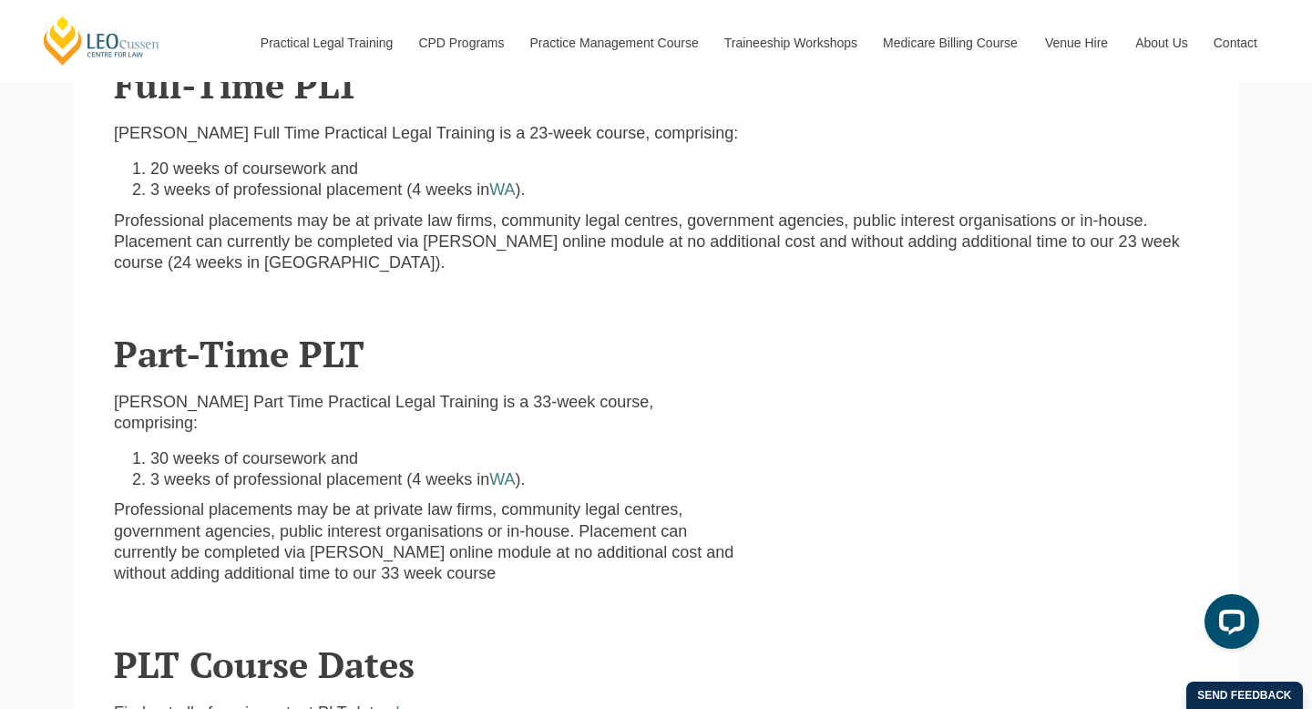
scroll to position [673, 0]
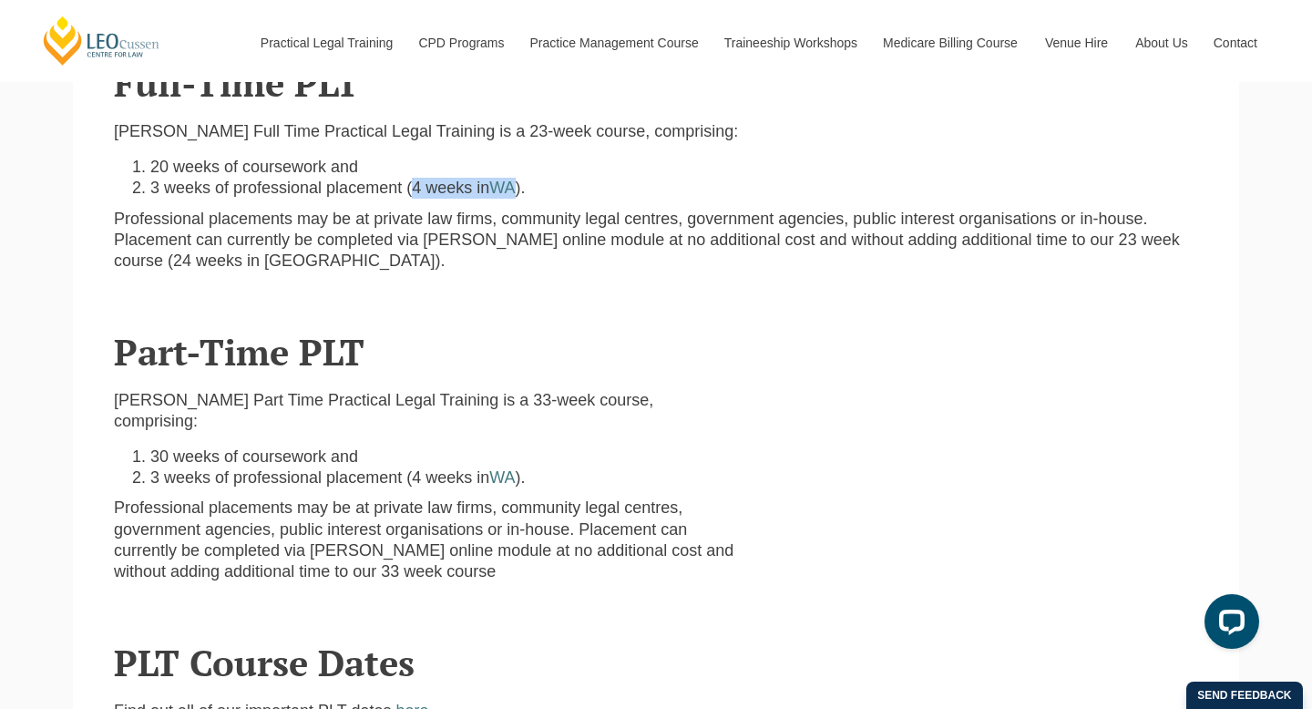
drag, startPoint x: 396, startPoint y: 174, endPoint x: 499, endPoint y: 174, distance: 103.0
click at [499, 178] on li "3 weeks of professional placement (4 weeks in WA )." at bounding box center [674, 188] width 1048 height 21
click at [493, 225] on p "Professional placements may be at private law firms, community legal centres, g…" at bounding box center [656, 241] width 1085 height 64
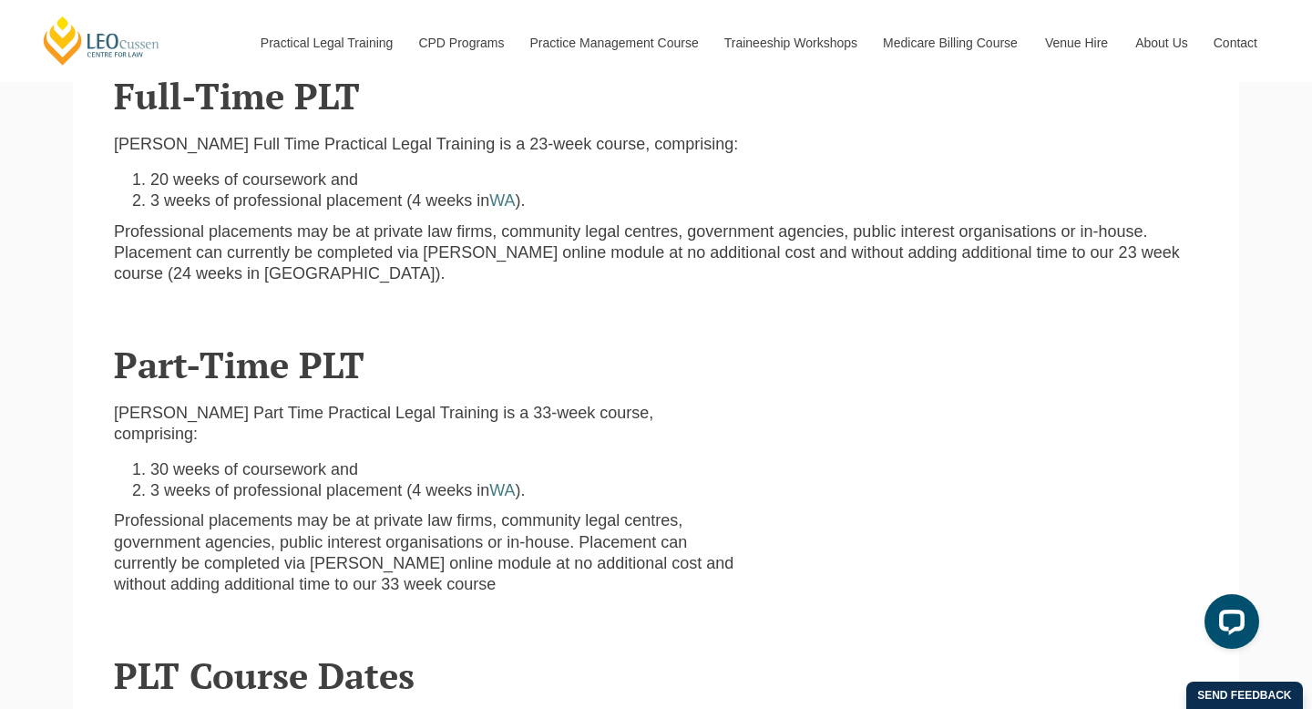
scroll to position [660, 0]
drag, startPoint x: 150, startPoint y: 420, endPoint x: 487, endPoint y: 432, distance: 336.5
click at [487, 481] on li "3 weeks of professional placement (4 weeks in WA )." at bounding box center [442, 491] width 585 height 21
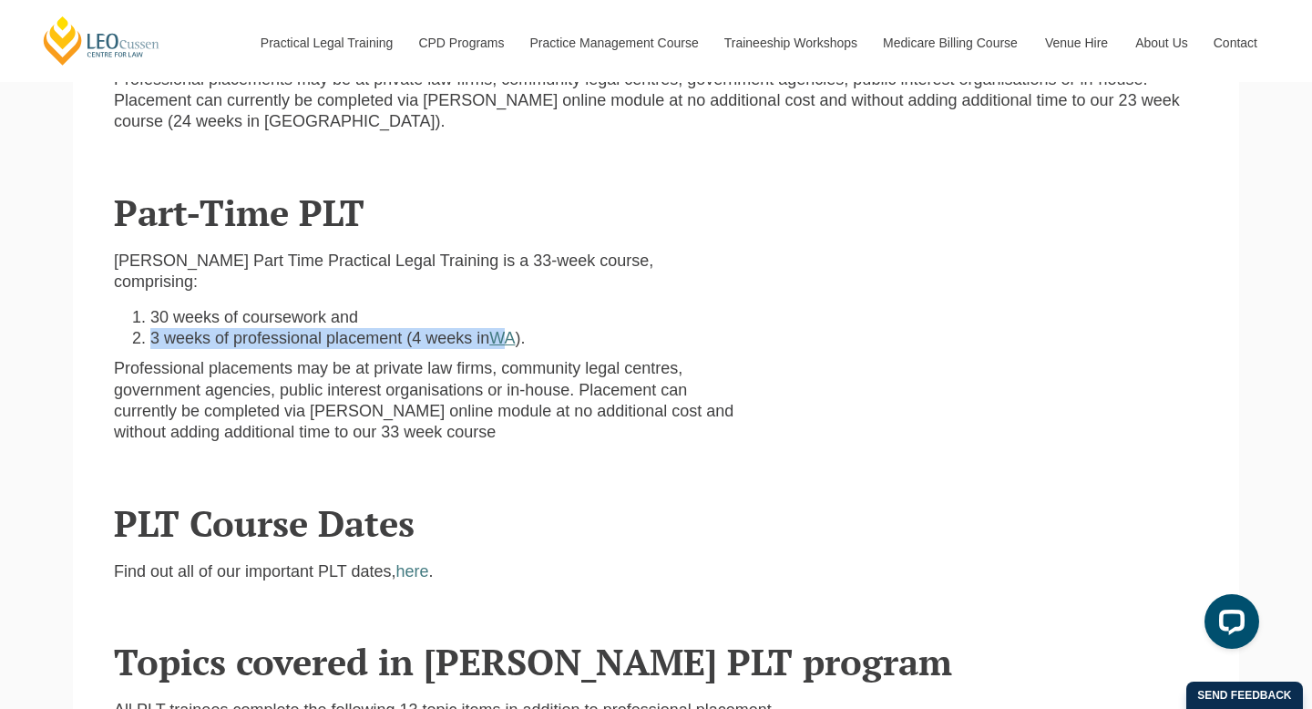
scroll to position [846, 0]
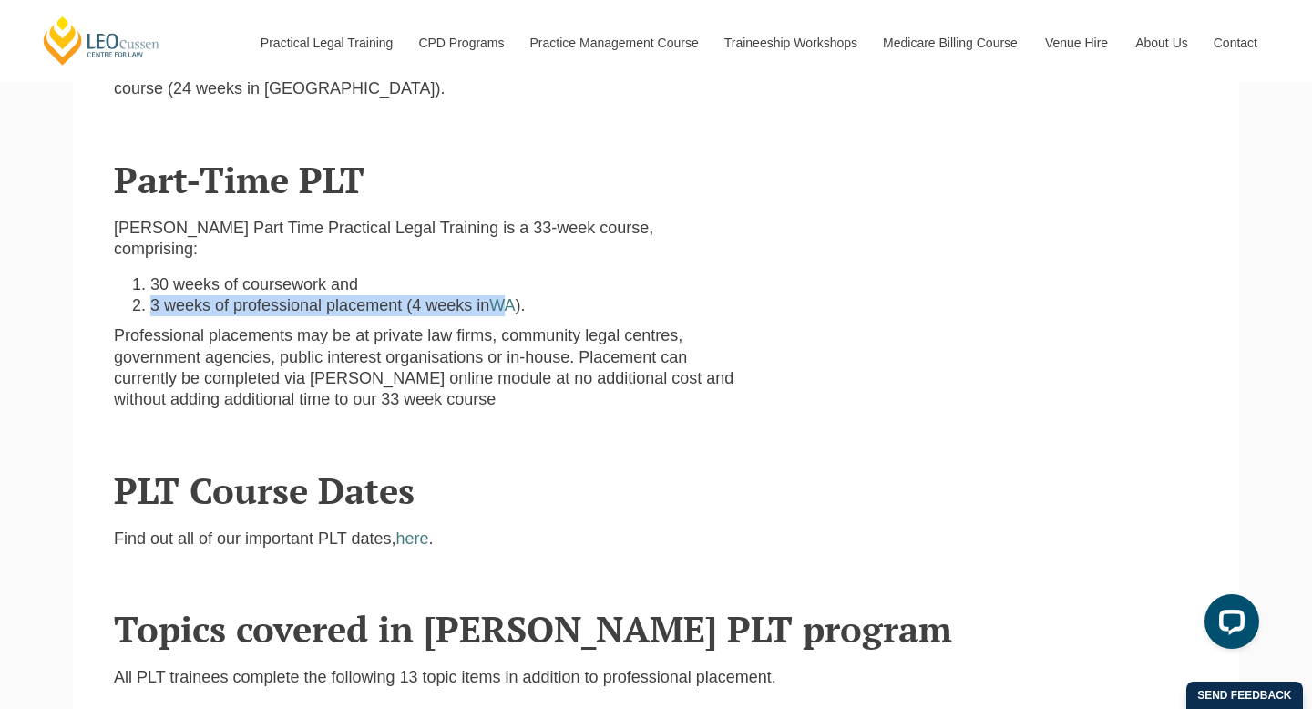
click at [447, 357] on div "Leo Cussen’s Part Time Practical Legal Training is a 33-week course, comprising…" at bounding box center [424, 321] width 649 height 207
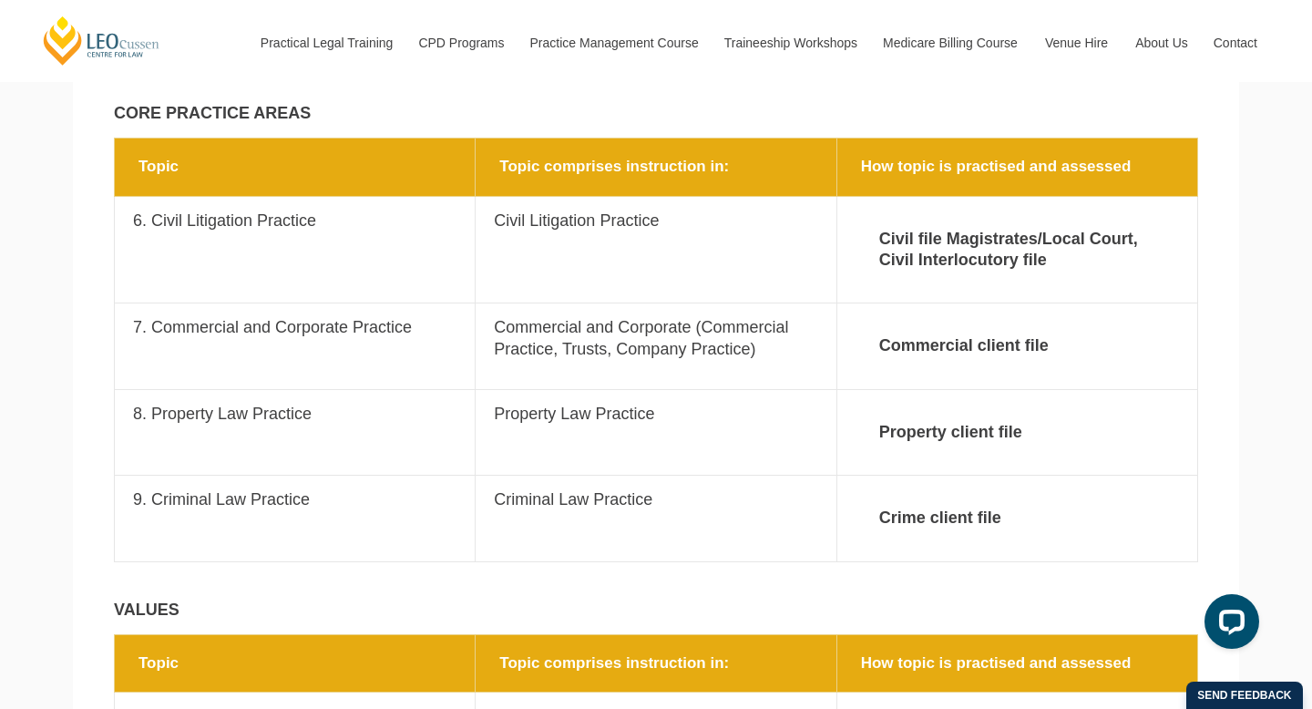
scroll to position [2319, 0]
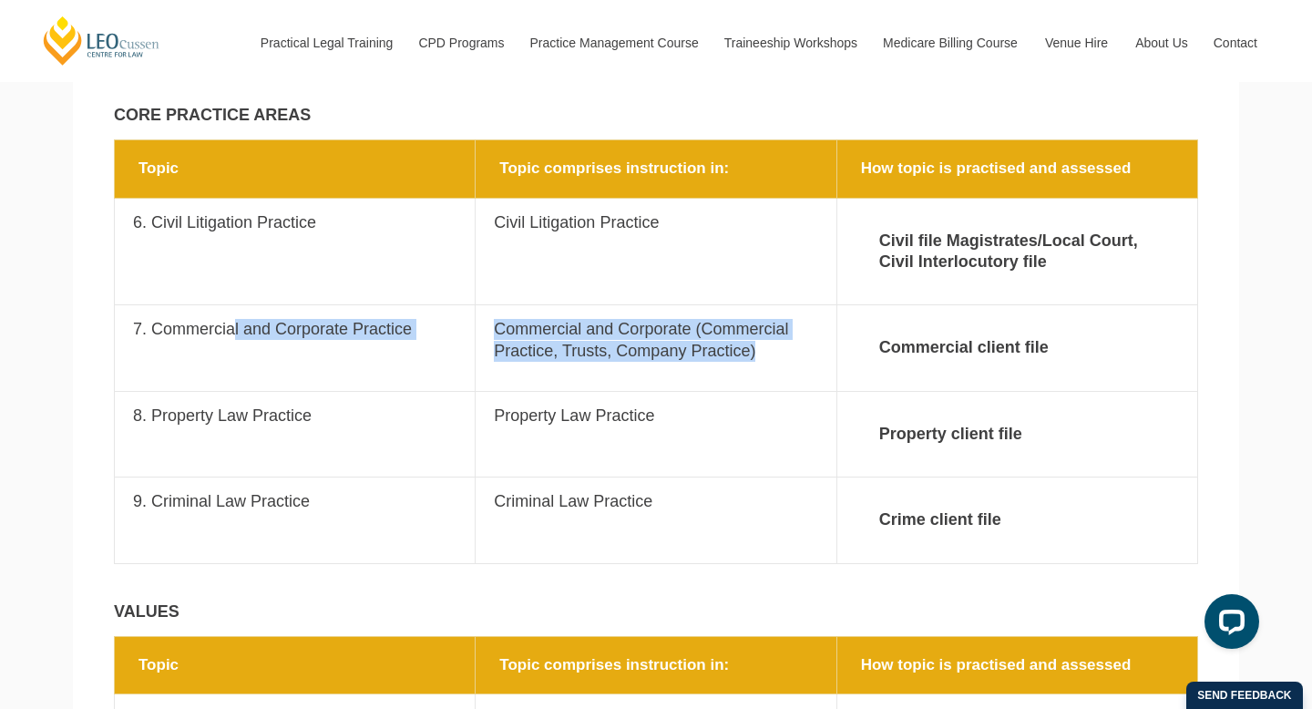
drag, startPoint x: 227, startPoint y: 259, endPoint x: 549, endPoint y: 303, distance: 324.7
click at [551, 305] on tr "Topic 7. Commercial and Corporate Practice Topic comprises instruction in: Comm…" at bounding box center [657, 348] width 1084 height 86
click at [549, 305] on td "Topic comprises instruction in: Commercial and Corporate (Commercial Practice, …" at bounding box center [656, 348] width 361 height 86
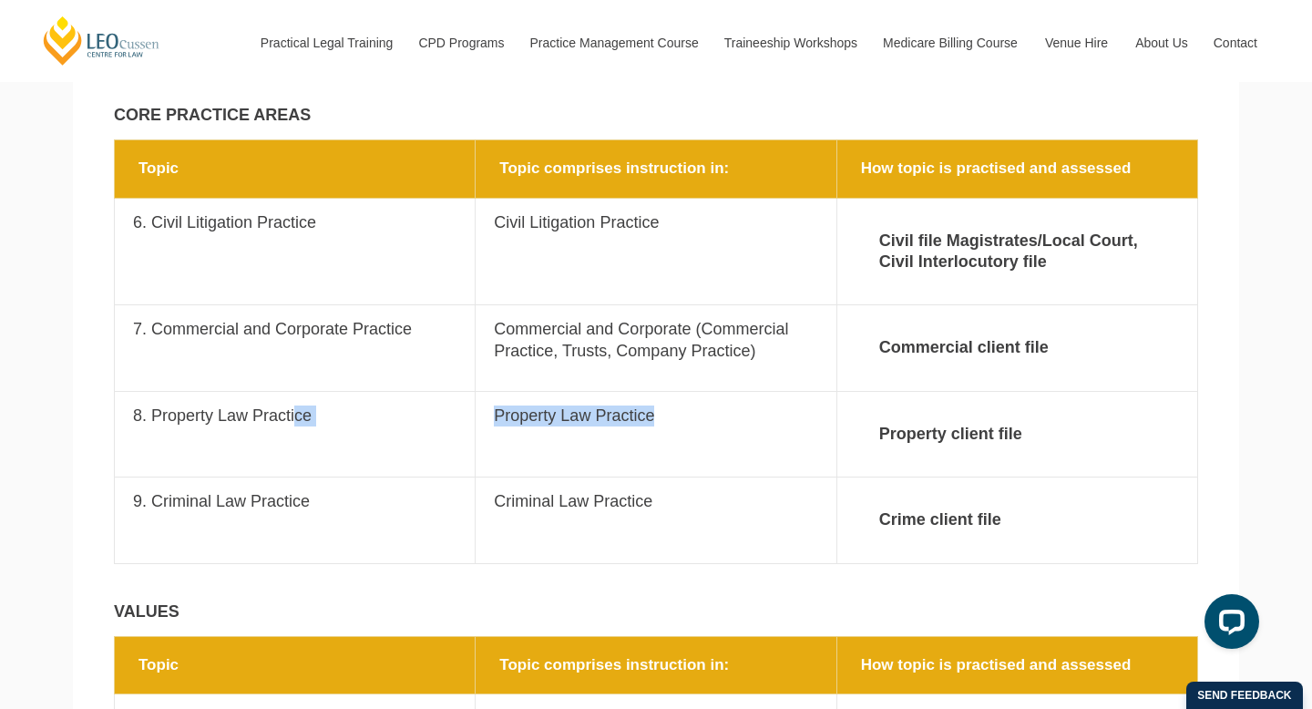
drag, startPoint x: 281, startPoint y: 350, endPoint x: 725, endPoint y: 395, distance: 447.0
click at [725, 395] on tr "Topic 8. Property Law Practice Topic comprises instruction in: Property Law Pra…" at bounding box center [657, 434] width 1084 height 86
click at [725, 395] on td "Topic comprises instruction in: Property Law Practice" at bounding box center [656, 434] width 361 height 86
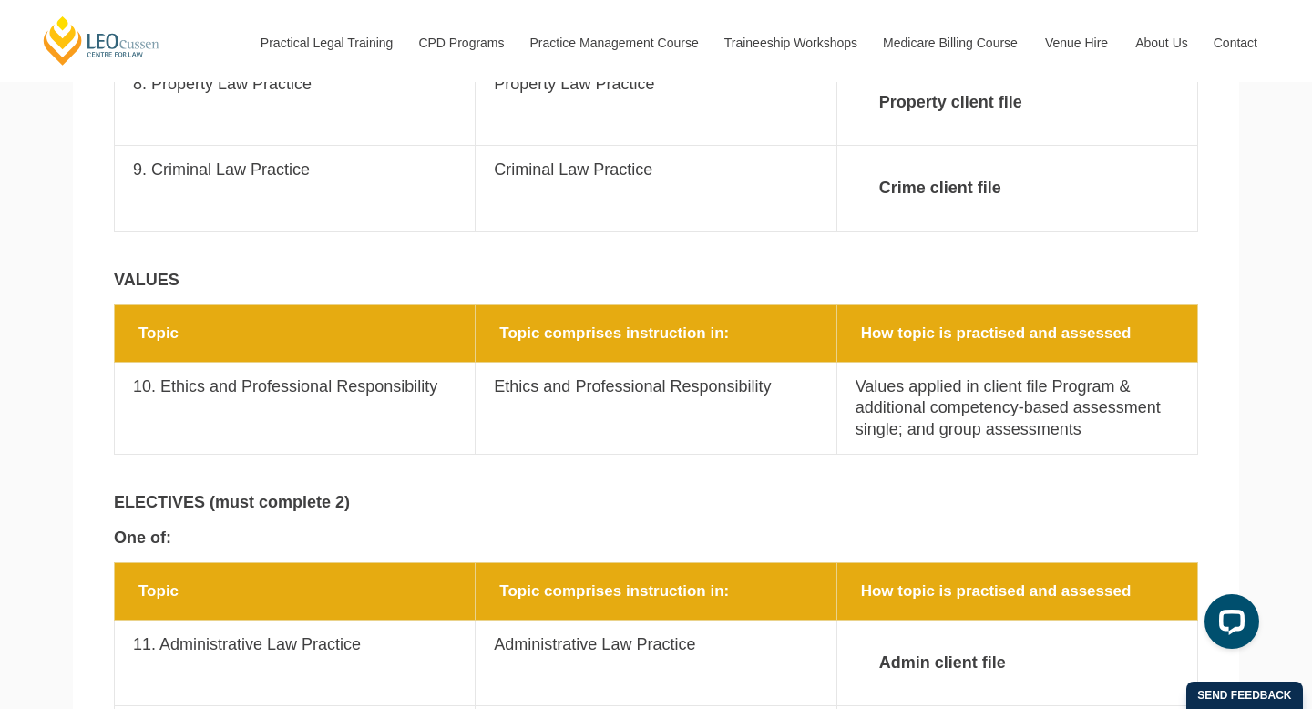
scroll to position [2678, 0]
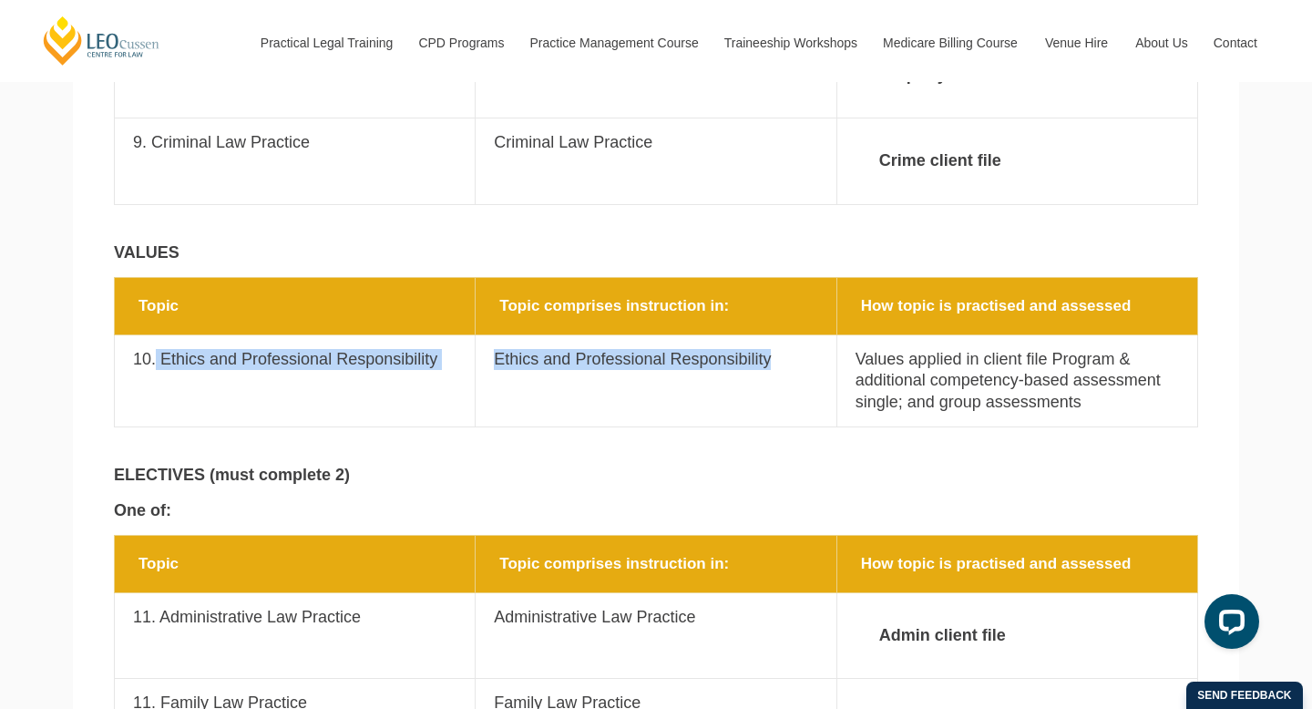
drag, startPoint x: 158, startPoint y: 293, endPoint x: 527, endPoint y: 310, distance: 369.5
click at [527, 335] on tr "Topic 10. Ethics and Professional Responsibility Topic comprises instruction in…" at bounding box center [657, 381] width 1084 height 92
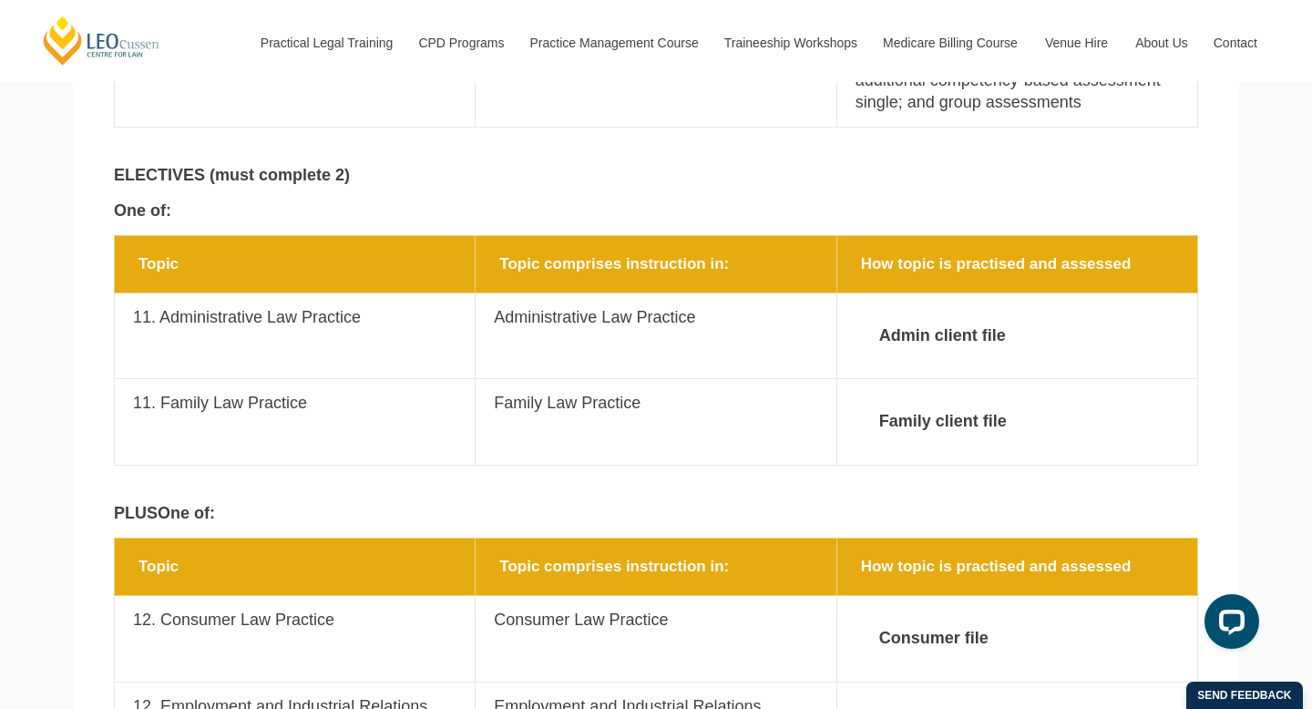
scroll to position [2983, 0]
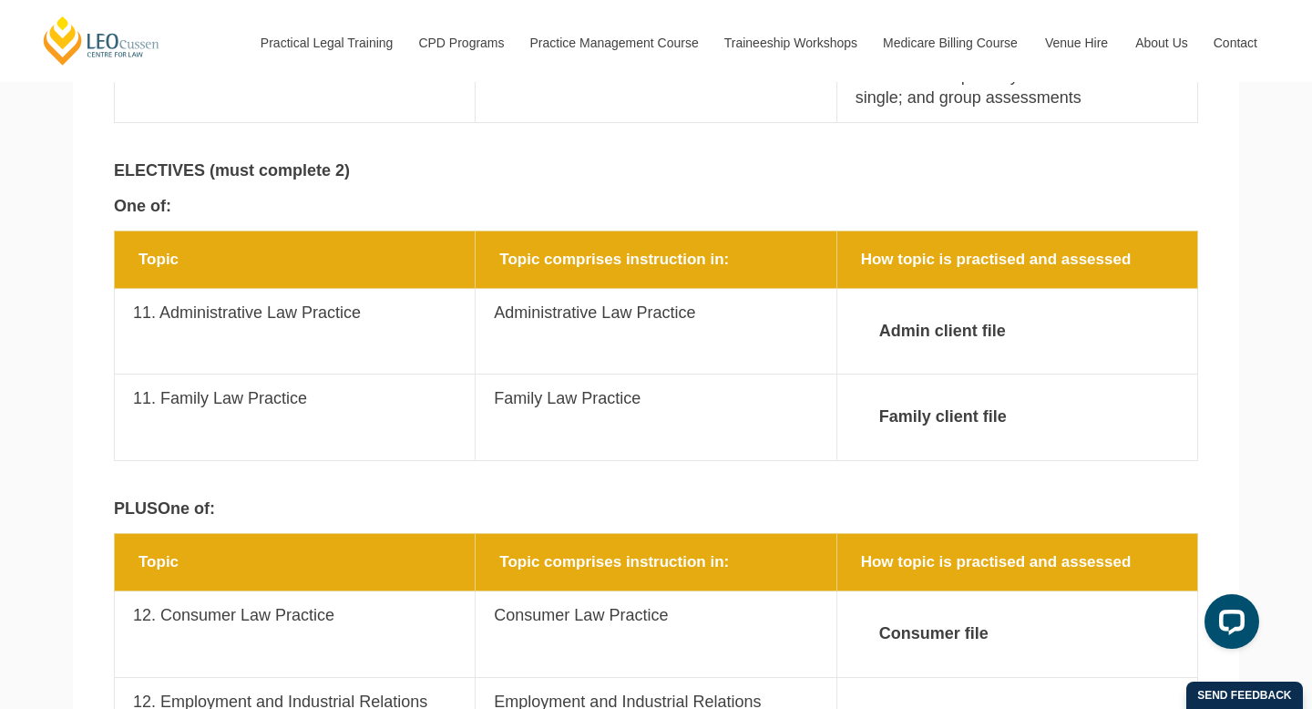
click at [453, 289] on td "Topic 11. Administrative Law Practice" at bounding box center [295, 332] width 361 height 86
drag, startPoint x: 154, startPoint y: 244, endPoint x: 870, endPoint y: 249, distance: 716.3
click at [870, 289] on tr "Topic 11. Administrative Law Practice Topic comprises instruction in: Administr…" at bounding box center [657, 332] width 1084 height 86
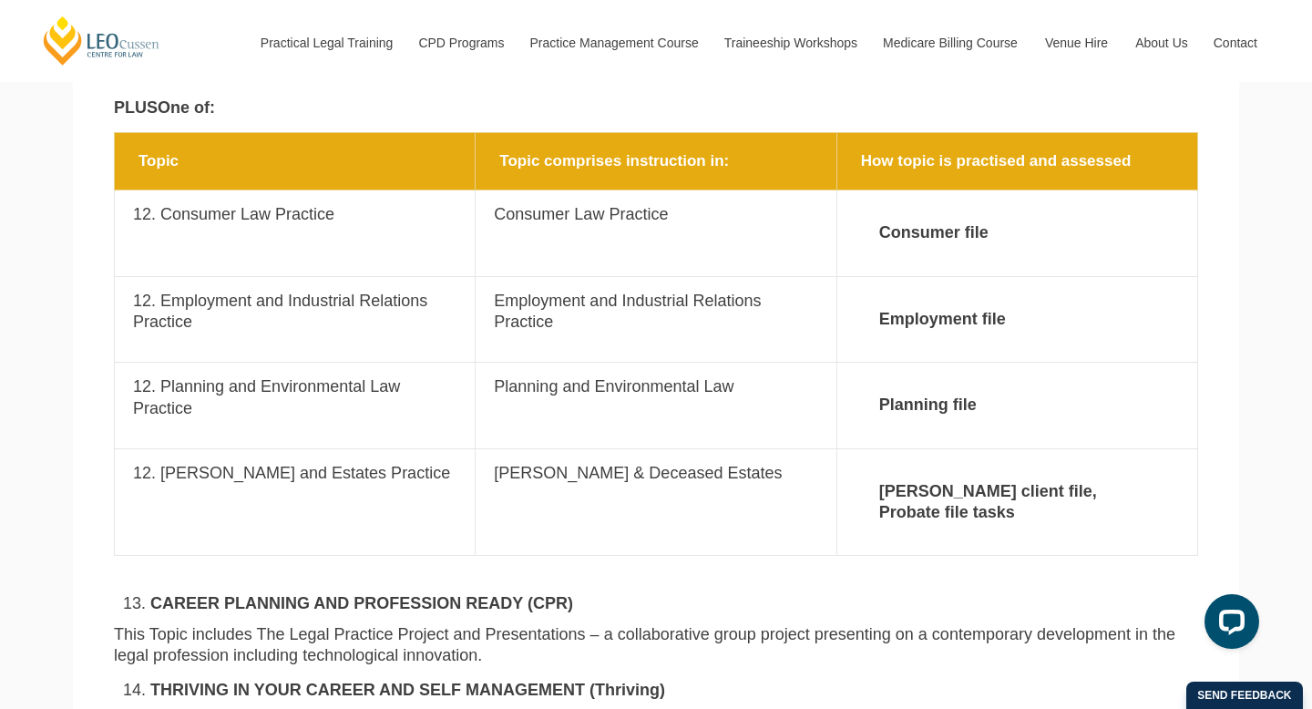
scroll to position [3387, 0]
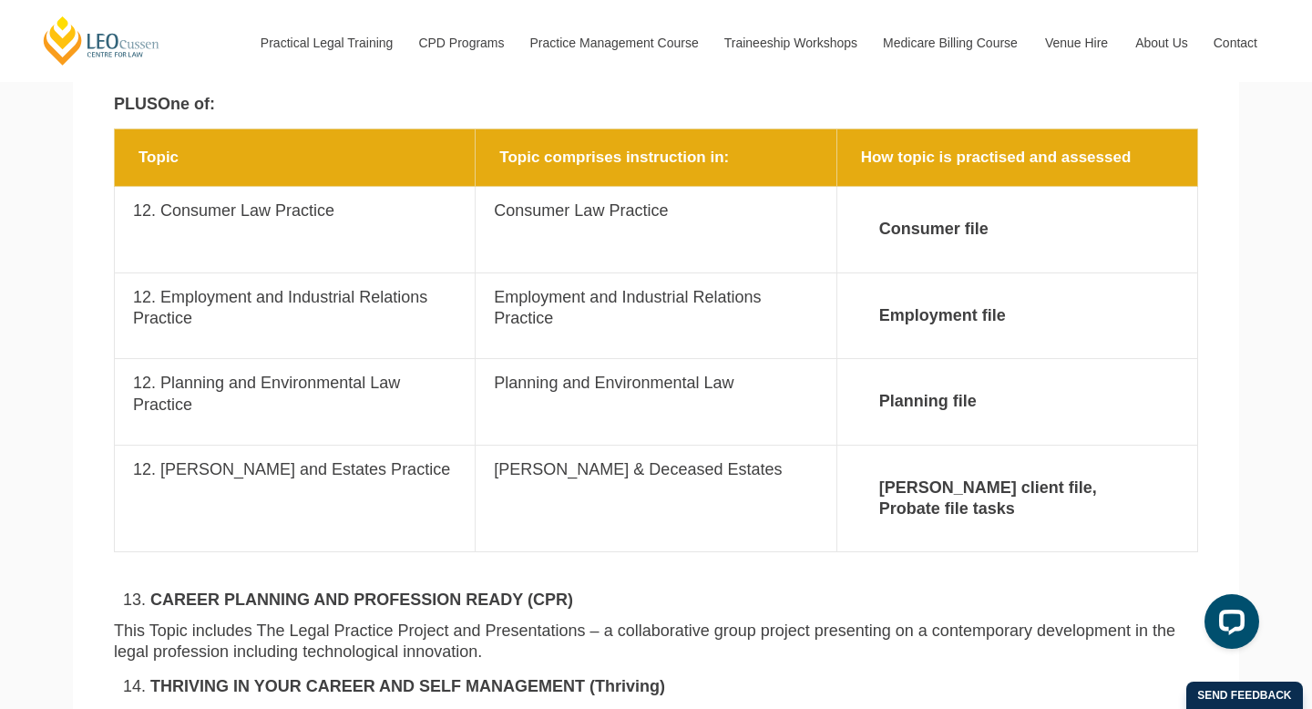
click at [385, 359] on td "Topic 12. Planning and Environmental Law Practice" at bounding box center [295, 402] width 361 height 86
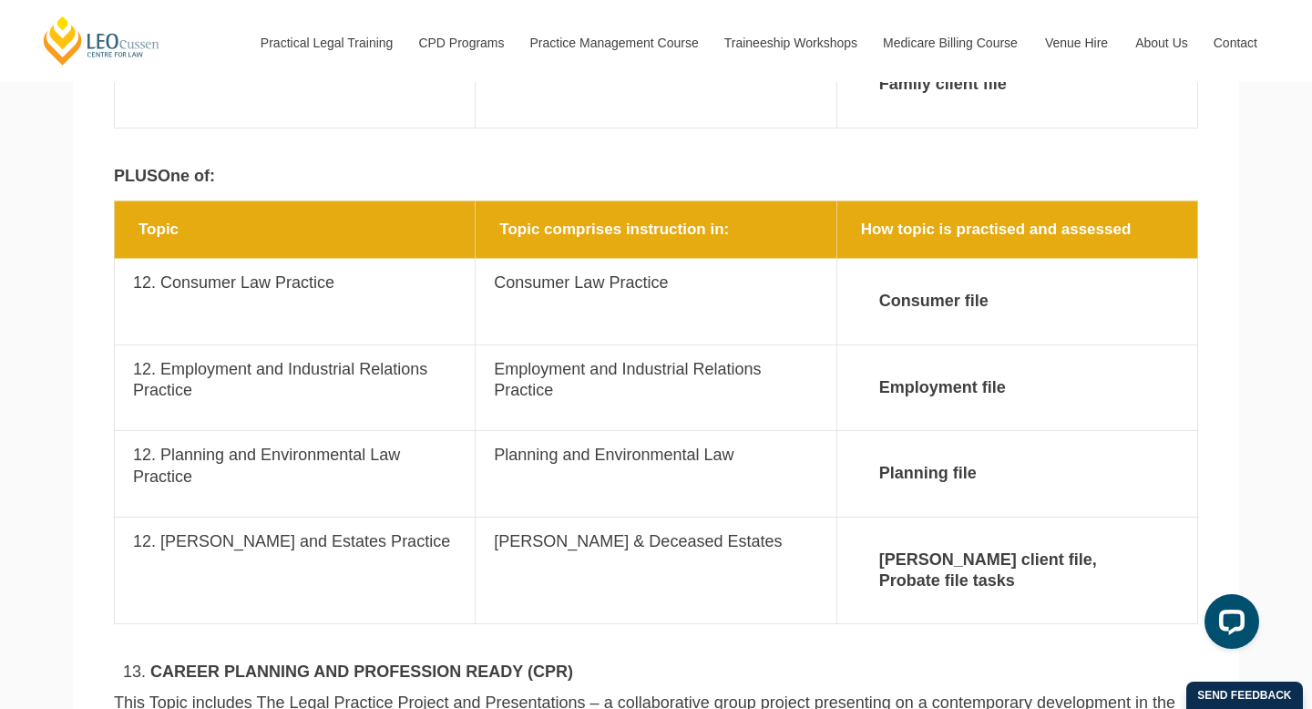
scroll to position [3313, 0]
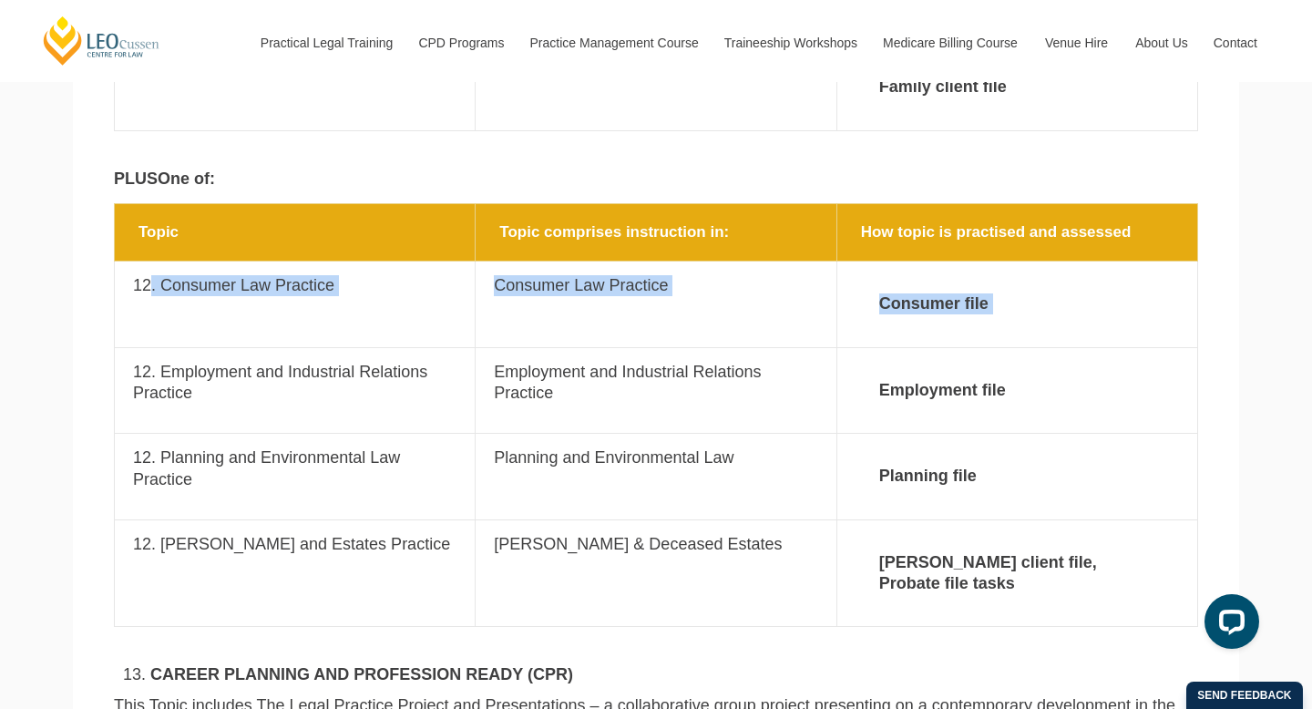
drag, startPoint x: 152, startPoint y: 229, endPoint x: 406, endPoint y: 294, distance: 261.7
click at [406, 294] on tbody "Topic Topic comprises instruction in: How topic is practised and assessed Topic…" at bounding box center [657, 415] width 1084 height 423
click at [402, 362] on p "12. Employment and Industrial Relations Practice" at bounding box center [295, 383] width 324 height 43
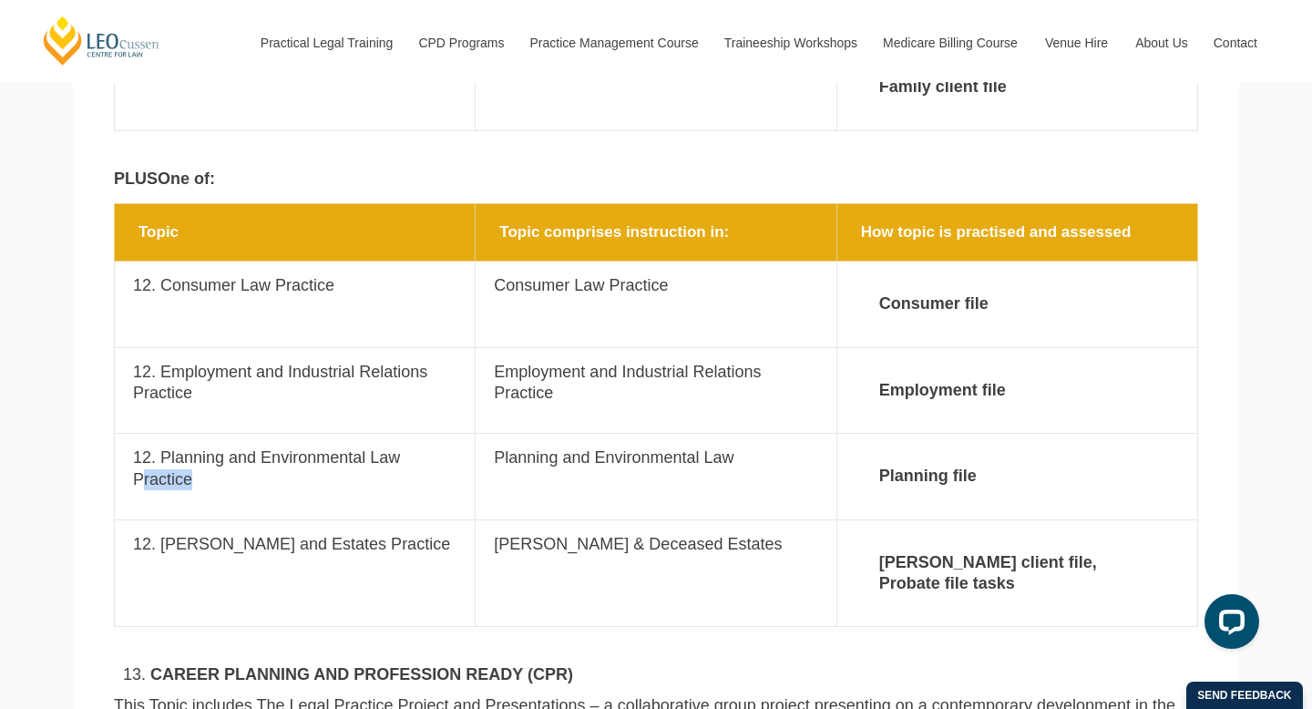
drag, startPoint x: 392, startPoint y: 389, endPoint x: 413, endPoint y: 412, distance: 31.0
click at [413, 434] on td "Topic 12. Planning and Environmental Law Practice" at bounding box center [295, 477] width 361 height 86
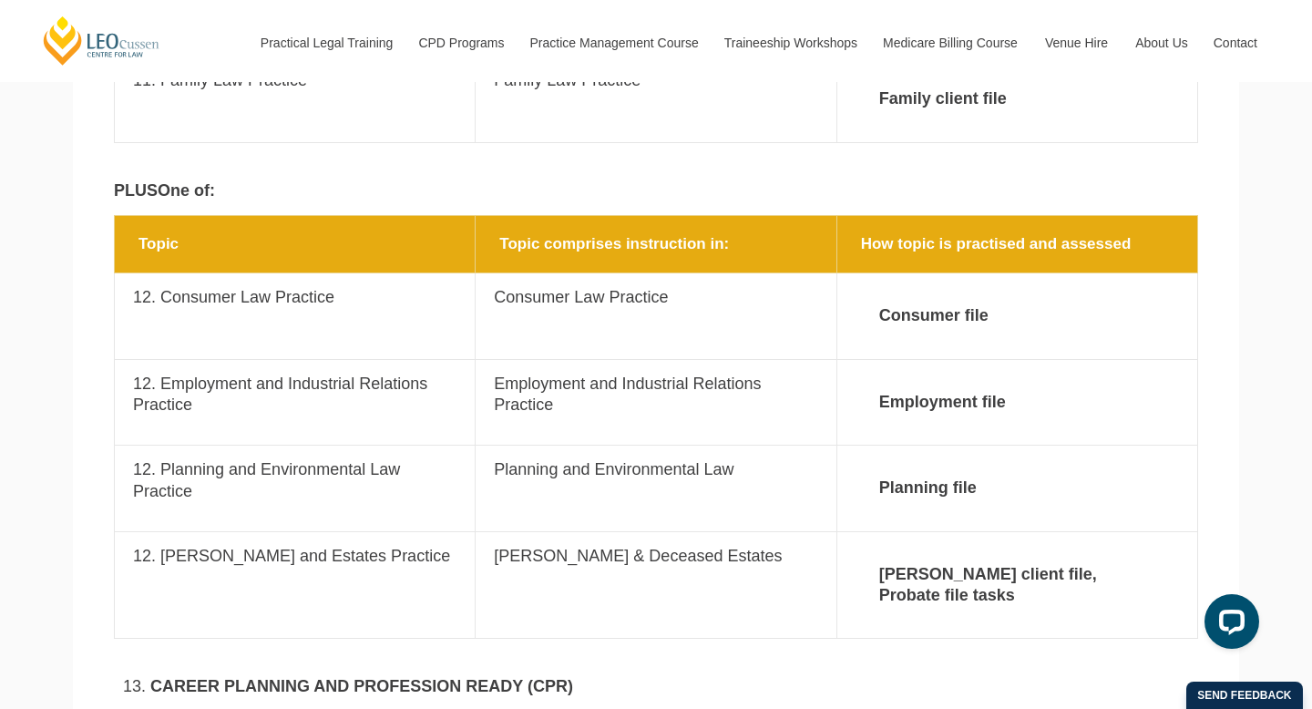
scroll to position [3311, 0]
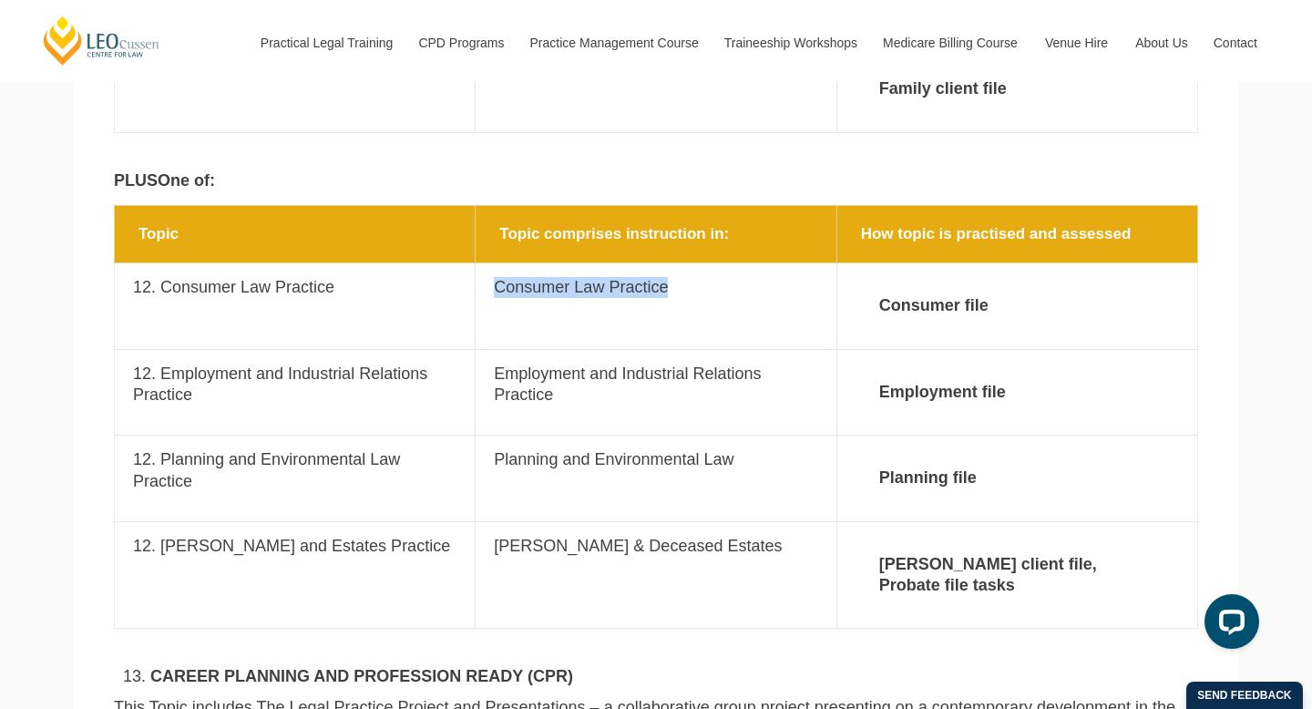
drag, startPoint x: 657, startPoint y: 221, endPoint x: 483, endPoint y: 220, distance: 174.1
click at [490, 263] on td "Topic comprises instruction in: Consumer Law Practice" at bounding box center [656, 306] width 361 height 86
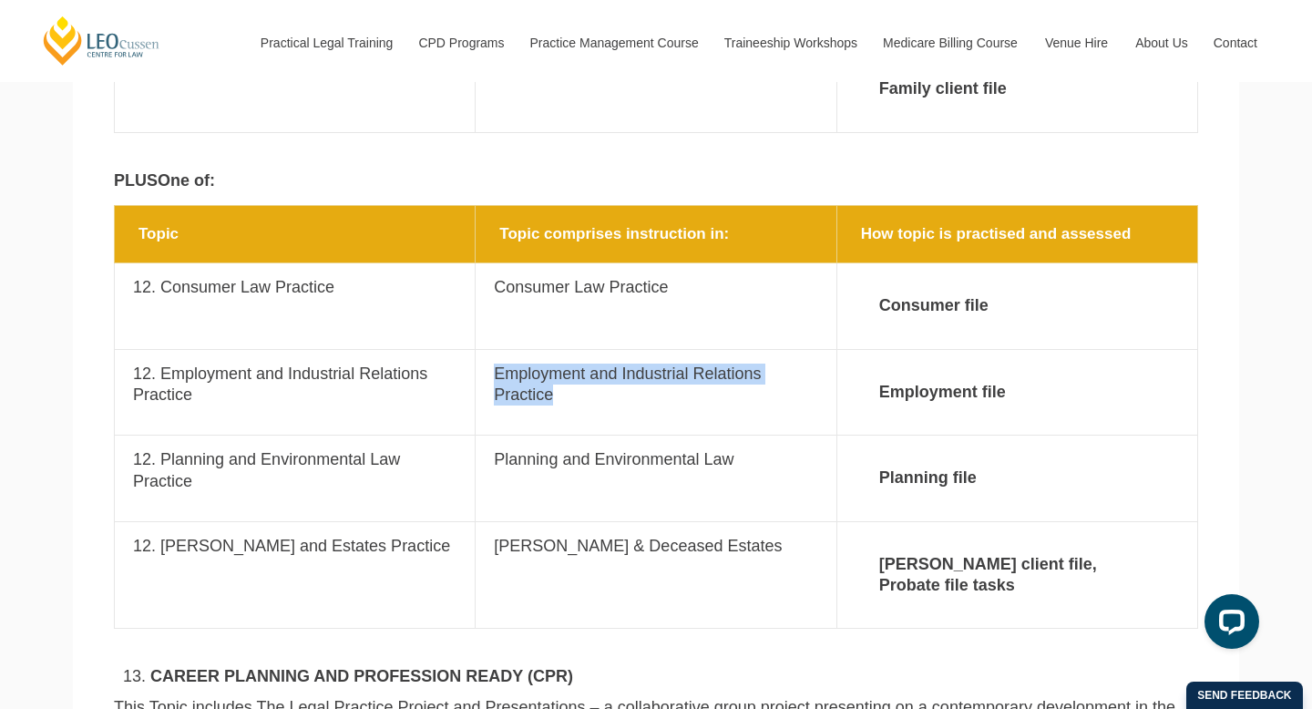
drag, startPoint x: 491, startPoint y: 316, endPoint x: 717, endPoint y: 327, distance: 226.3
click at [717, 349] on td "Topic comprises instruction in: Employment and Industrial Relations Practice" at bounding box center [656, 392] width 361 height 86
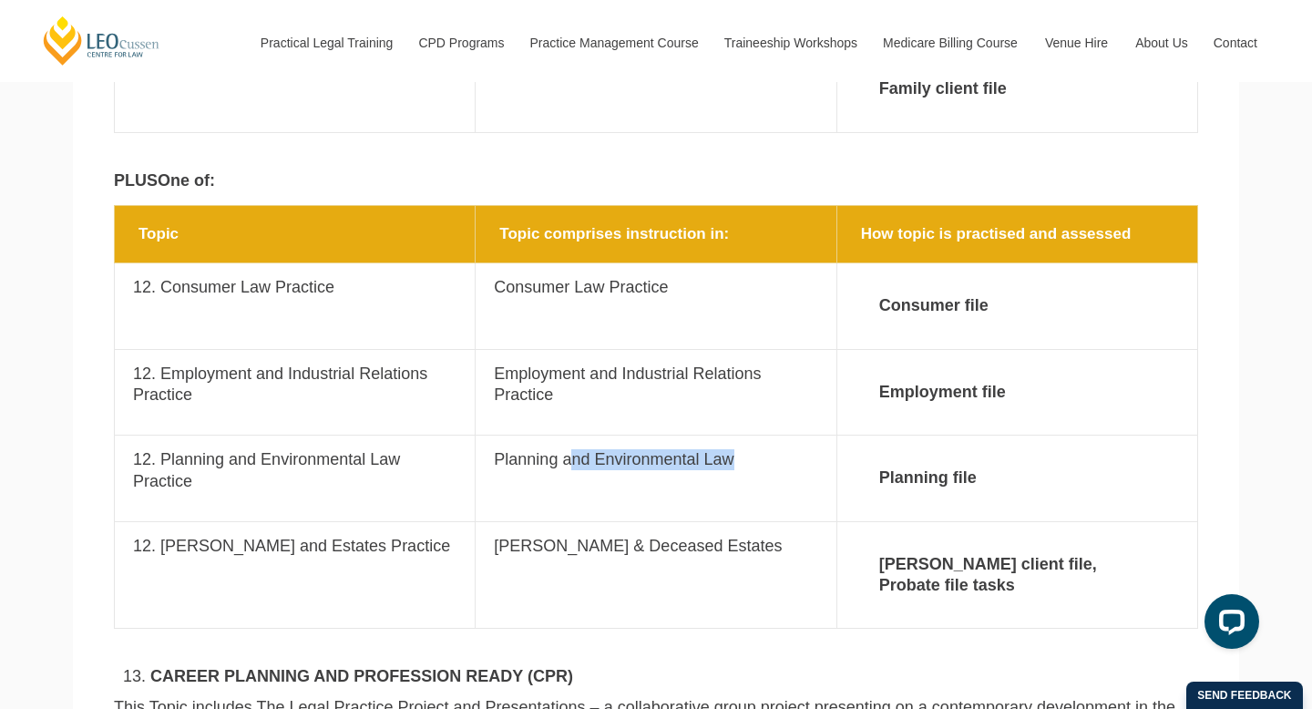
drag, startPoint x: 724, startPoint y: 396, endPoint x: 553, endPoint y: 402, distance: 170.5
click at [557, 449] on p "Planning and Environmental Law" at bounding box center [656, 459] width 324 height 21
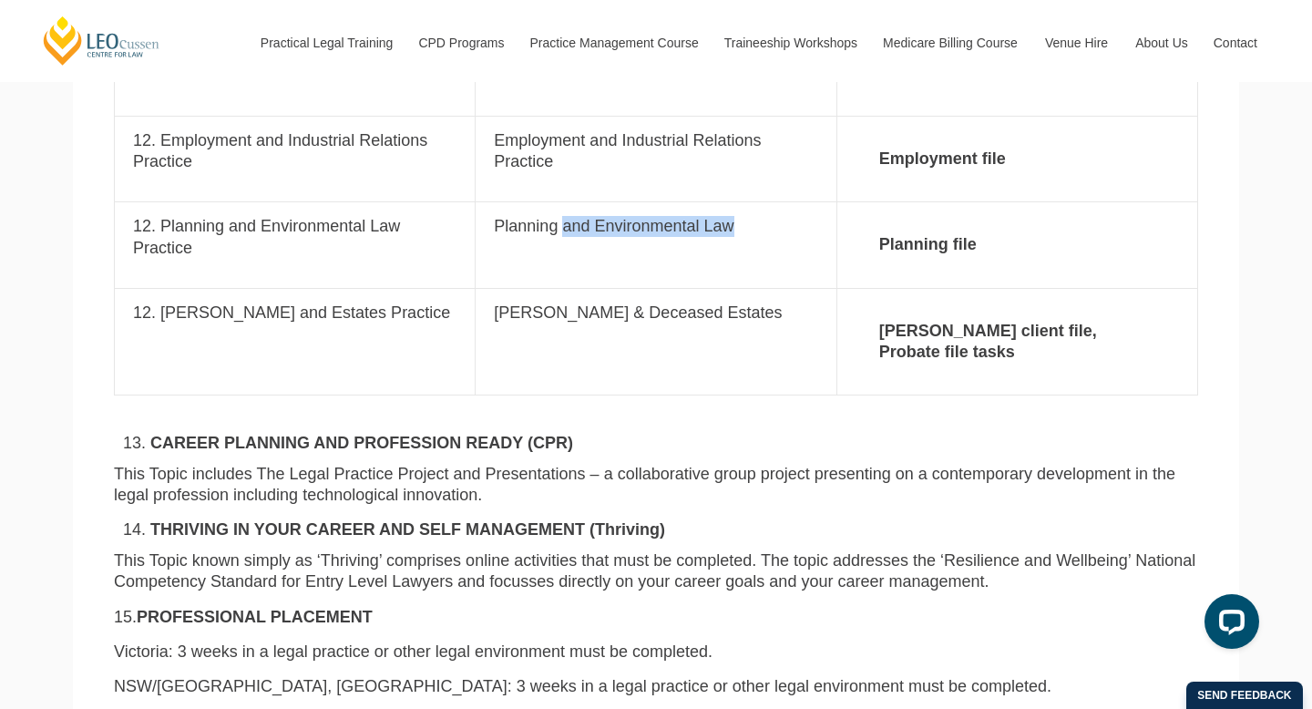
scroll to position [3547, 0]
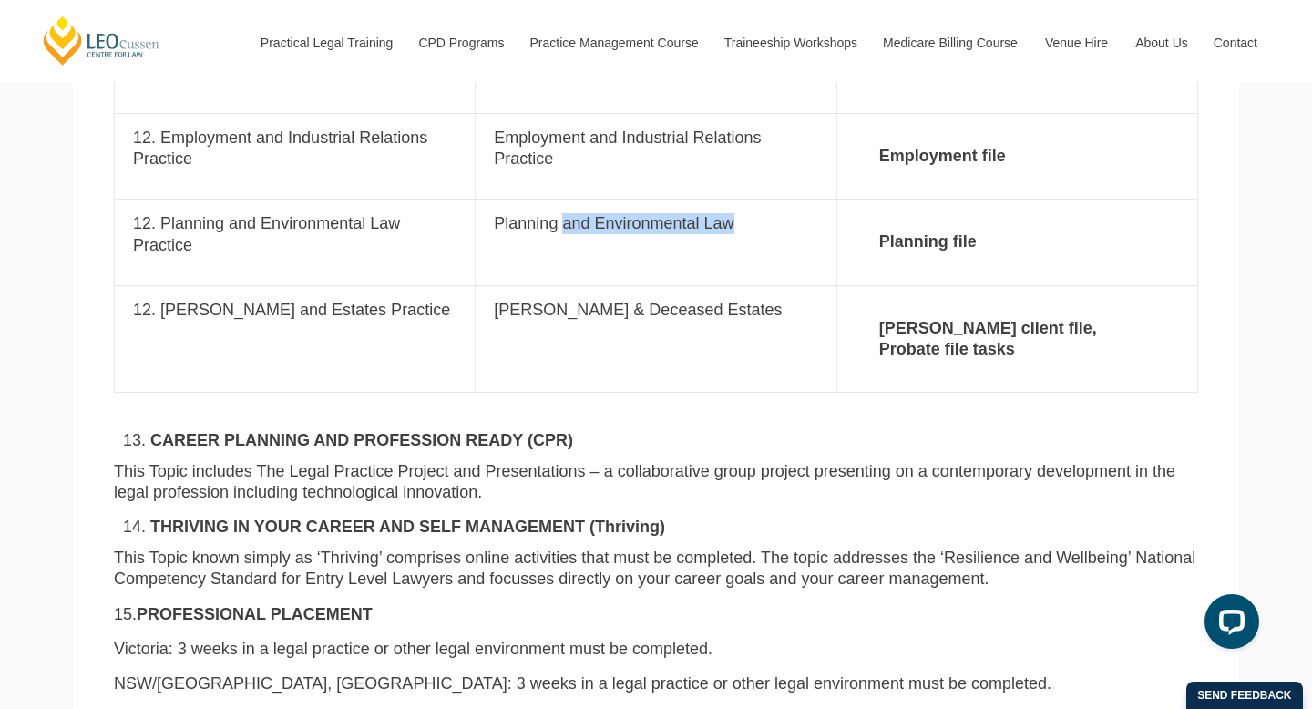
click at [495, 548] on p "This Topic known simply as ‘Thriving’ comprises online activities that must be …" at bounding box center [656, 569] width 1085 height 43
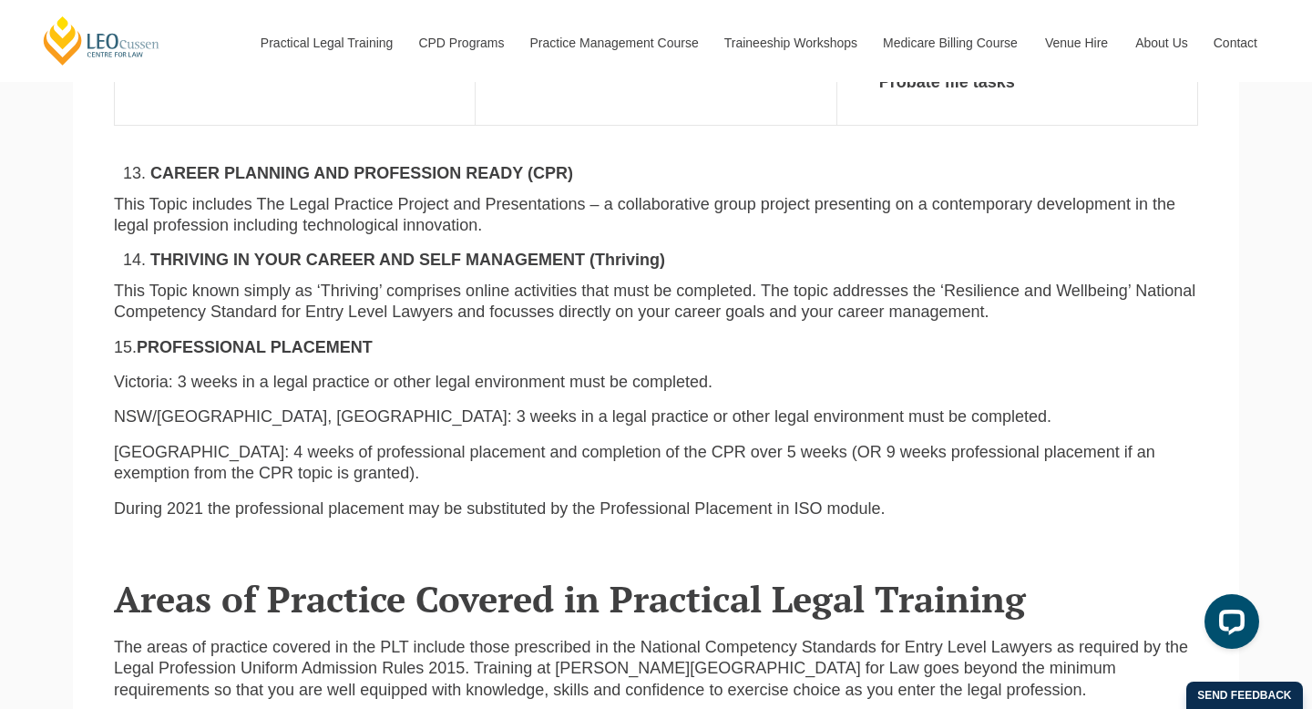
scroll to position [3812, 0]
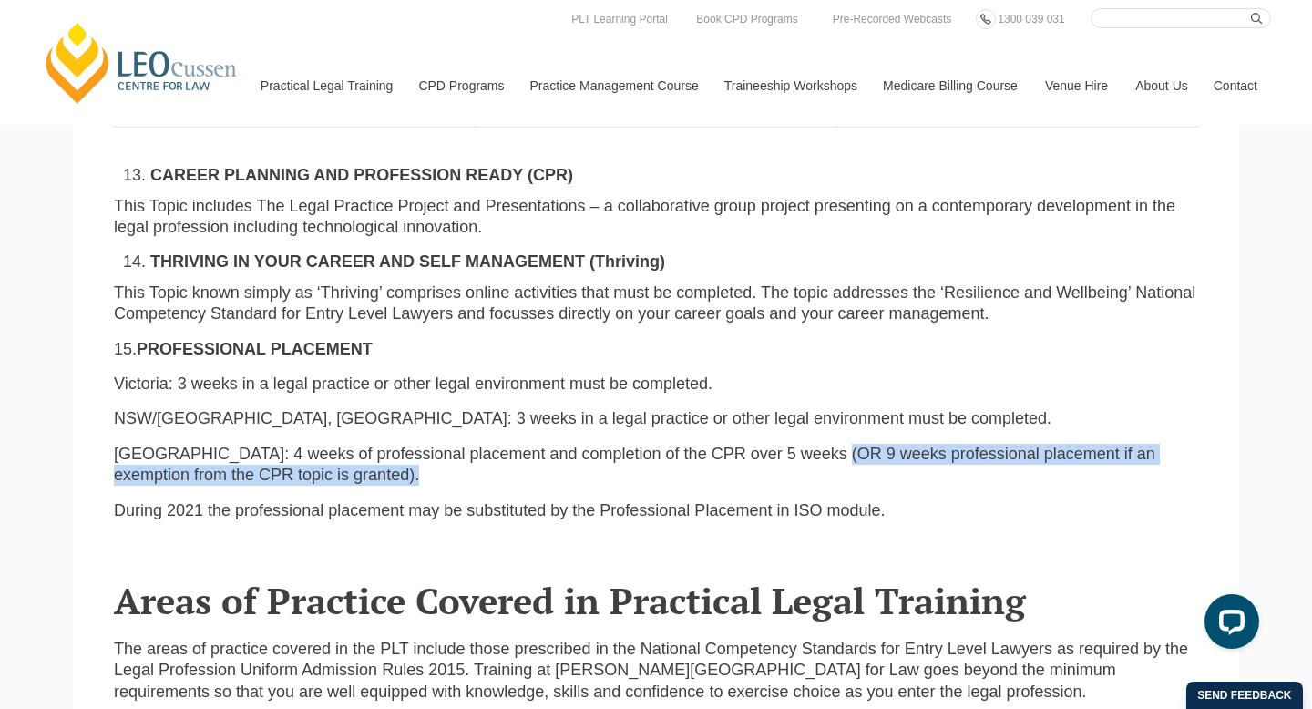
drag, startPoint x: 766, startPoint y: 374, endPoint x: 945, endPoint y: 382, distance: 179.7
click at [945, 444] on p "Western Australia: 4 weeks of professional placement and completion of the CPR …" at bounding box center [656, 465] width 1085 height 43
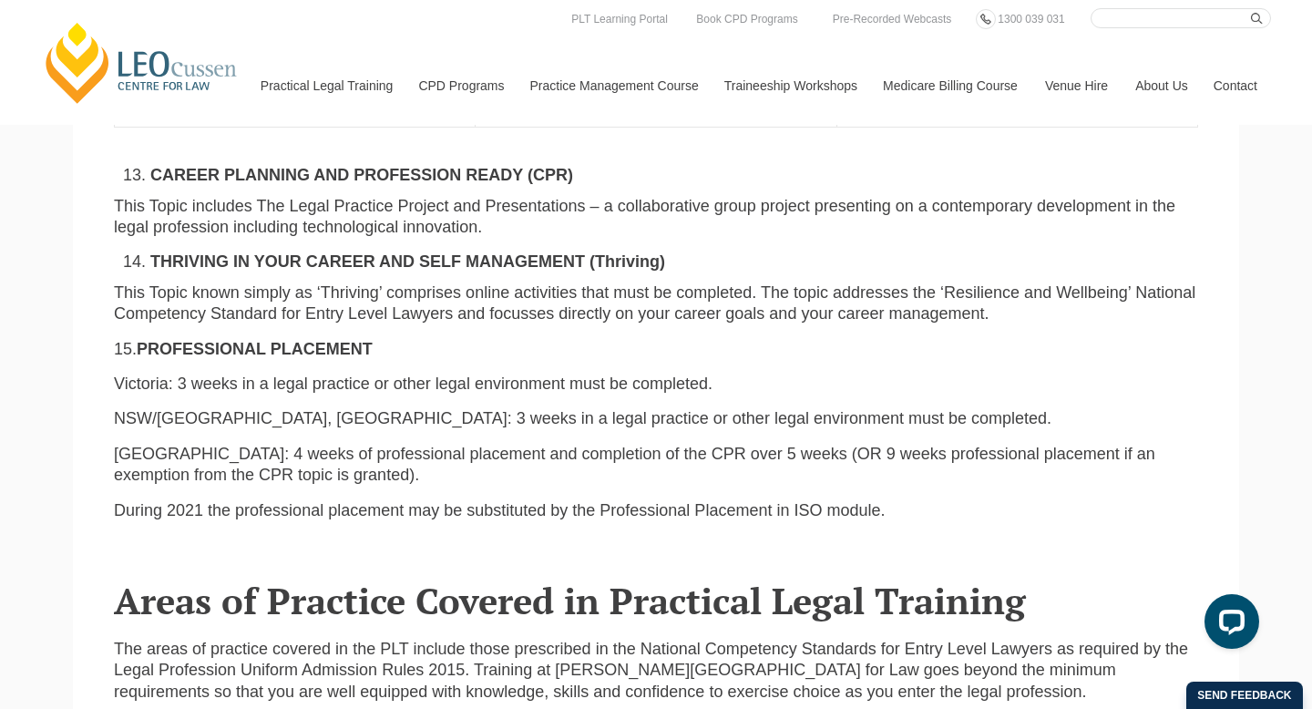
click at [903, 402] on div "CAREER PLANNING AND PROFESSION READY (CPR) This Topic includes The Legal Practi…" at bounding box center [656, 350] width 1112 height 370
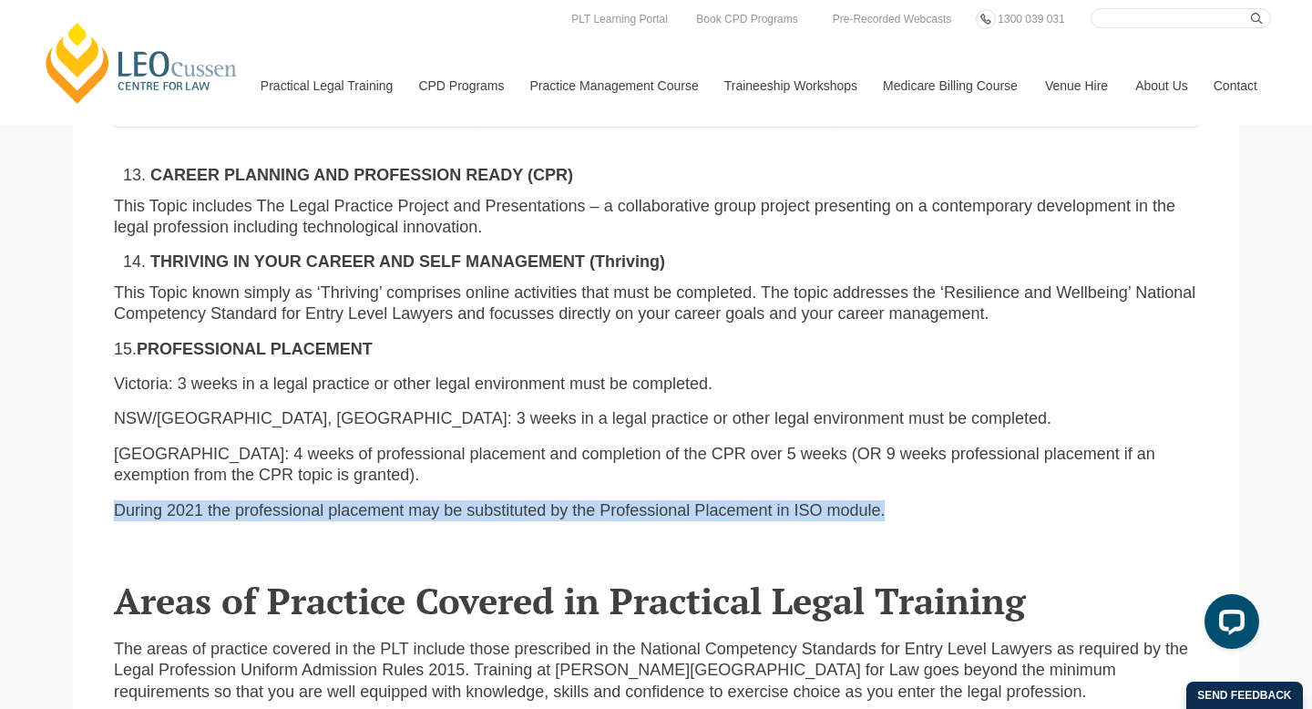
drag, startPoint x: 835, startPoint y: 424, endPoint x: 118, endPoint y: 408, distance: 716.5
click at [118, 408] on div "CAREER PLANNING AND PROFESSION READY (CPR) This Topic includes The Legal Practi…" at bounding box center [656, 350] width 1112 height 370
click at [182, 500] on p "During 2021 the professional placement may be substituted by the Professional P…" at bounding box center [656, 510] width 1085 height 21
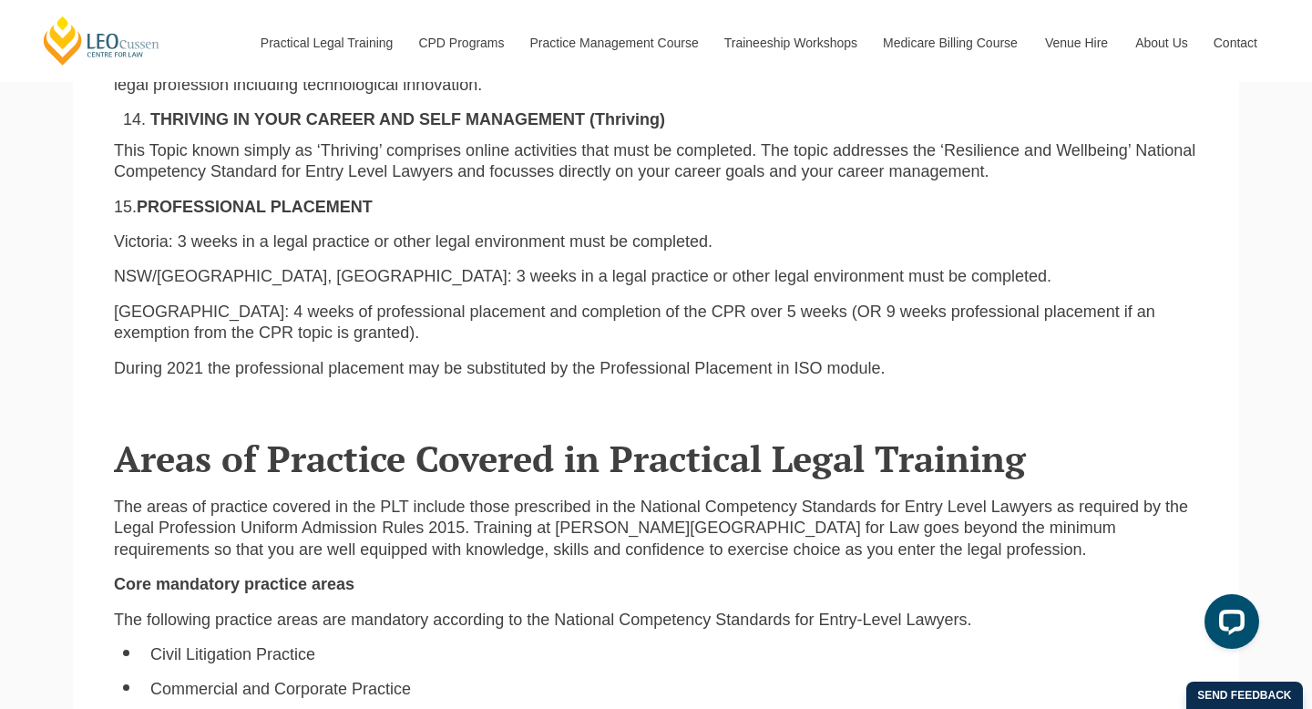
scroll to position [3956, 0]
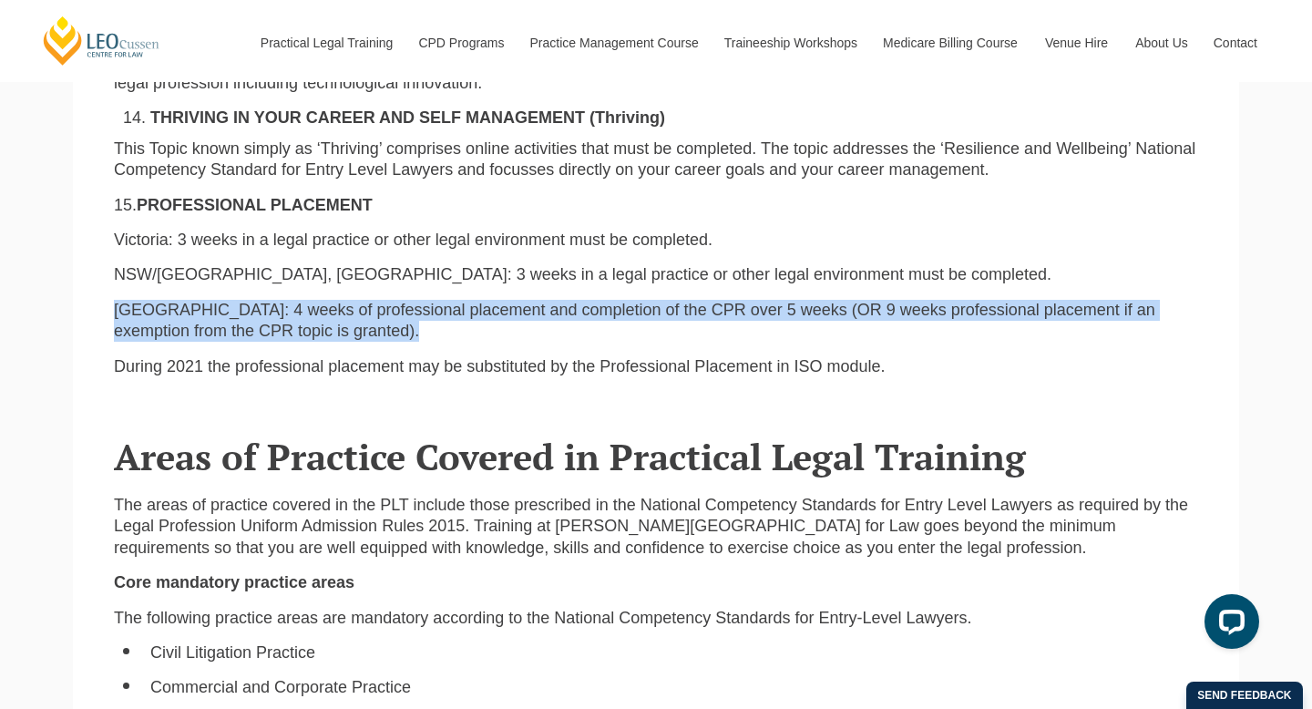
drag, startPoint x: 299, startPoint y: 254, endPoint x: 60, endPoint y: 233, distance: 239.7
copy p "Western Australia: 4 weeks of professional placement and completion of the CPR …"
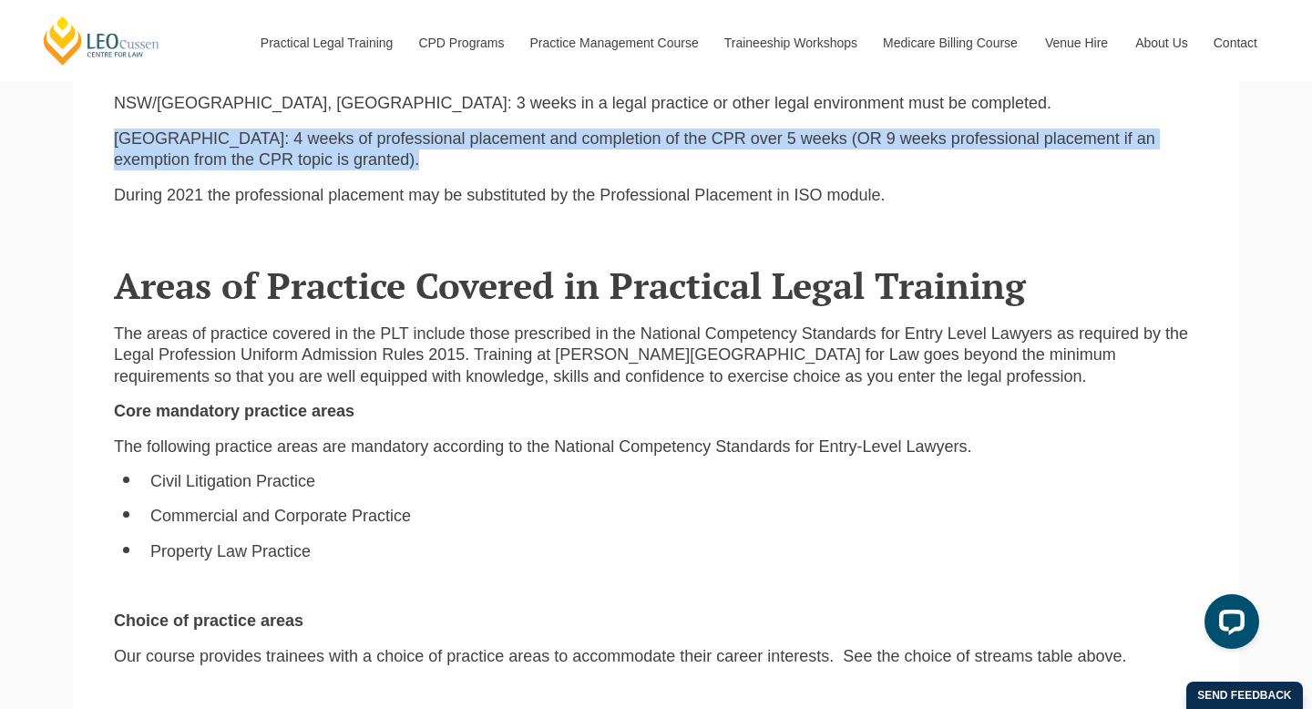
scroll to position [4126, 0]
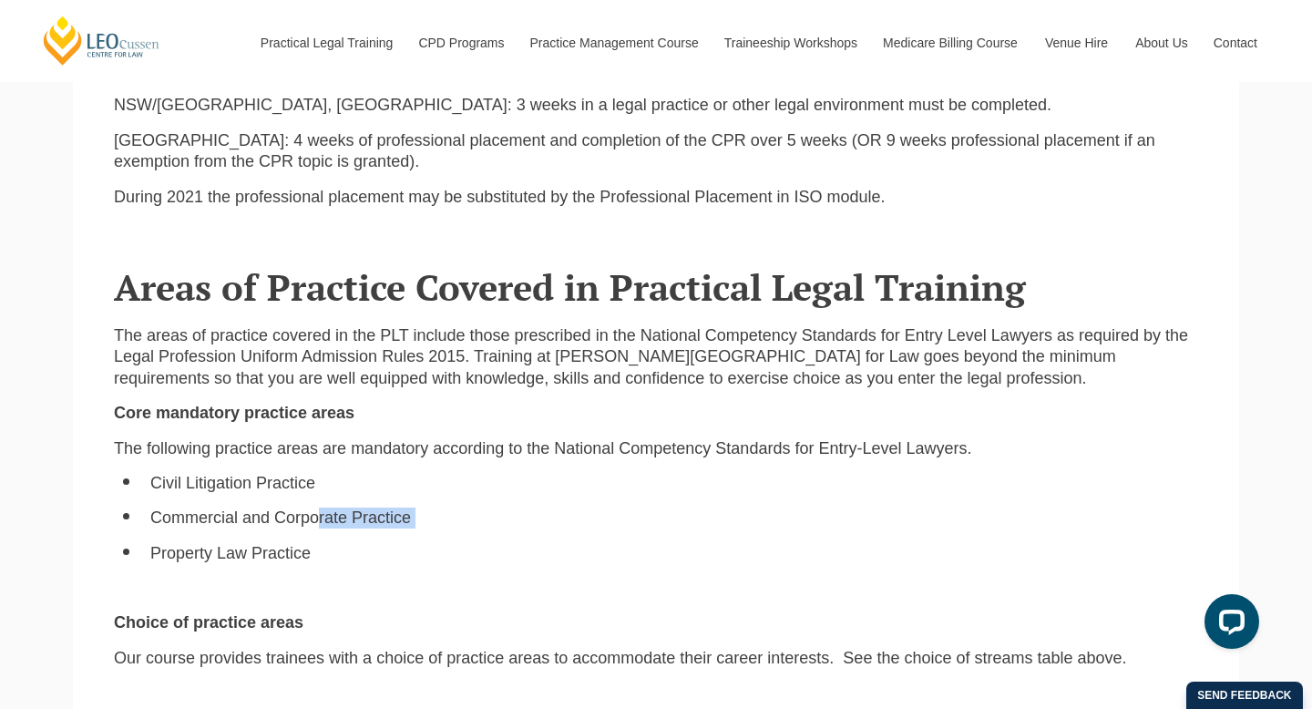
drag, startPoint x: 306, startPoint y: 440, endPoint x: 369, endPoint y: 455, distance: 64.6
click at [370, 473] on ul "Civil Litigation Practice Commercial and Corporate Practice Property Law Practi…" at bounding box center [656, 518] width 1085 height 91
click at [298, 543] on li "Property Law Practice" at bounding box center [674, 553] width 1048 height 21
drag, startPoint x: 298, startPoint y: 471, endPoint x: 102, endPoint y: 468, distance: 196.0
click at [103, 468] on div "The areas of practice covered in the PLT include those prescribed in the Nation…" at bounding box center [656, 661] width 1112 height 673
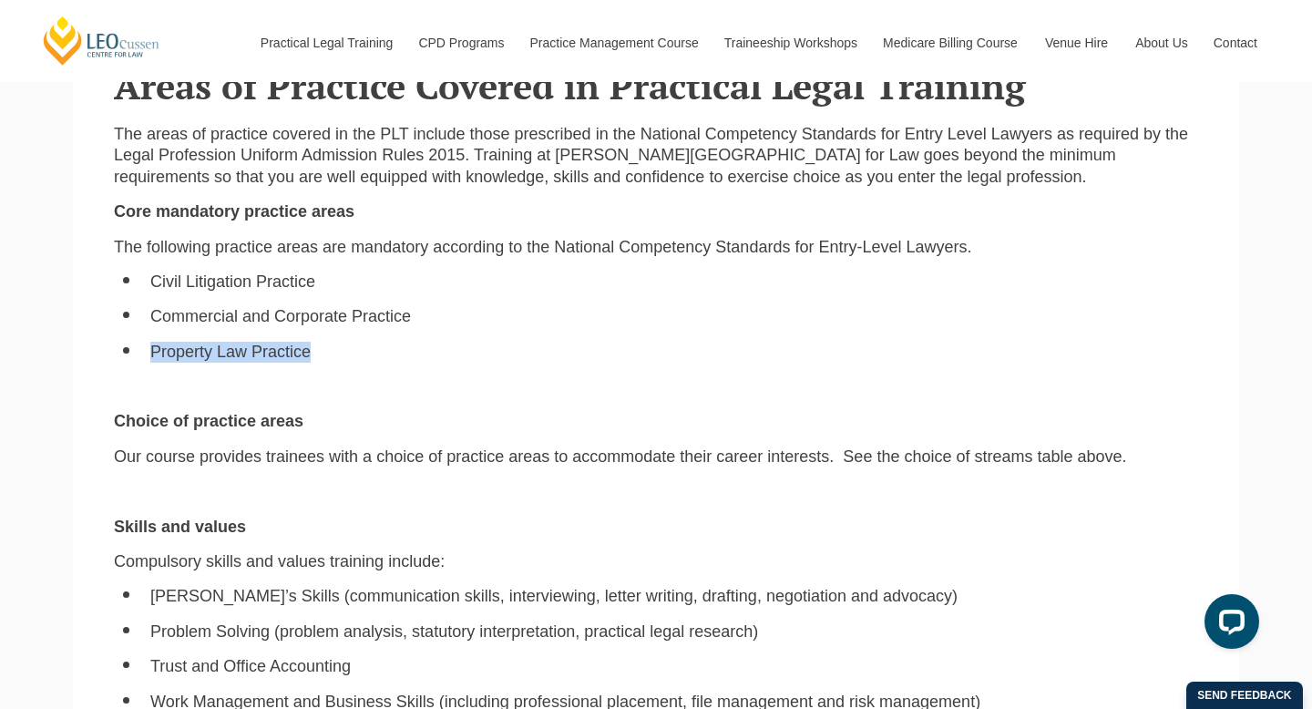
scroll to position [4470, 0]
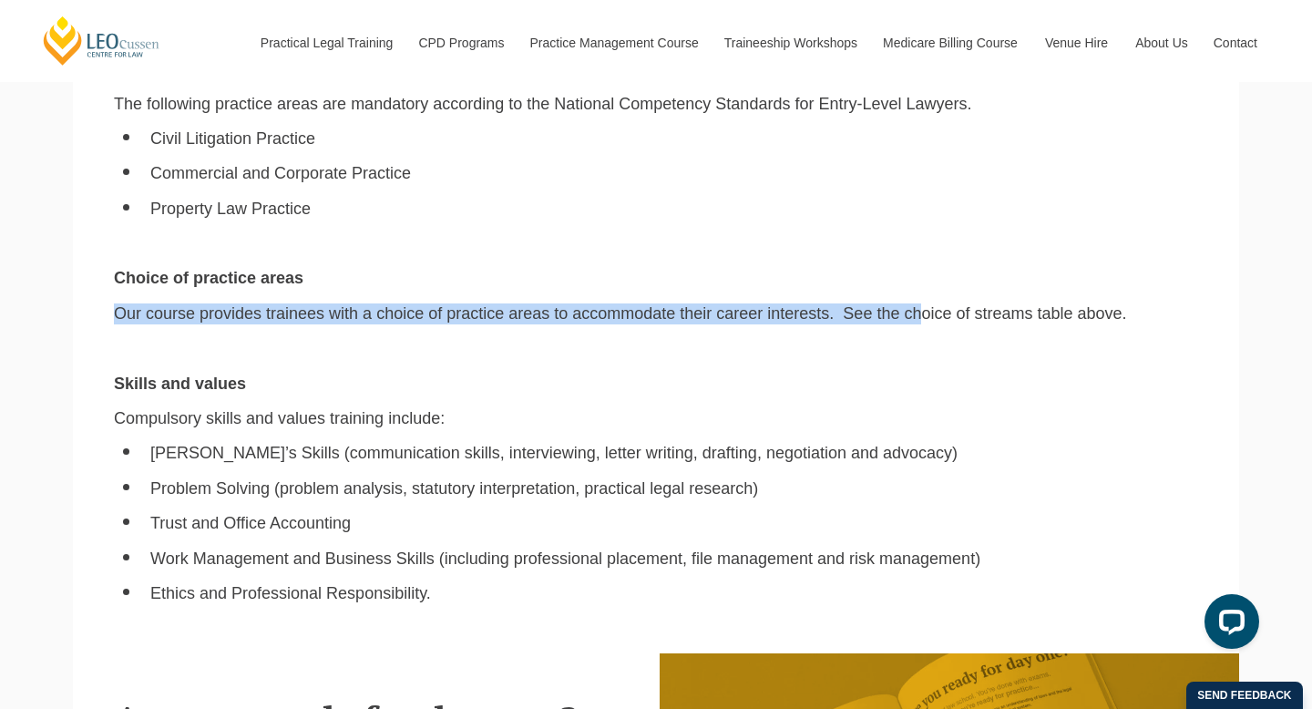
drag, startPoint x: 117, startPoint y: 224, endPoint x: 872, endPoint y: 230, distance: 755.5
click at [872, 303] on p "Our course provides trainees with a choice of practice areas to accommodate the…" at bounding box center [656, 313] width 1085 height 21
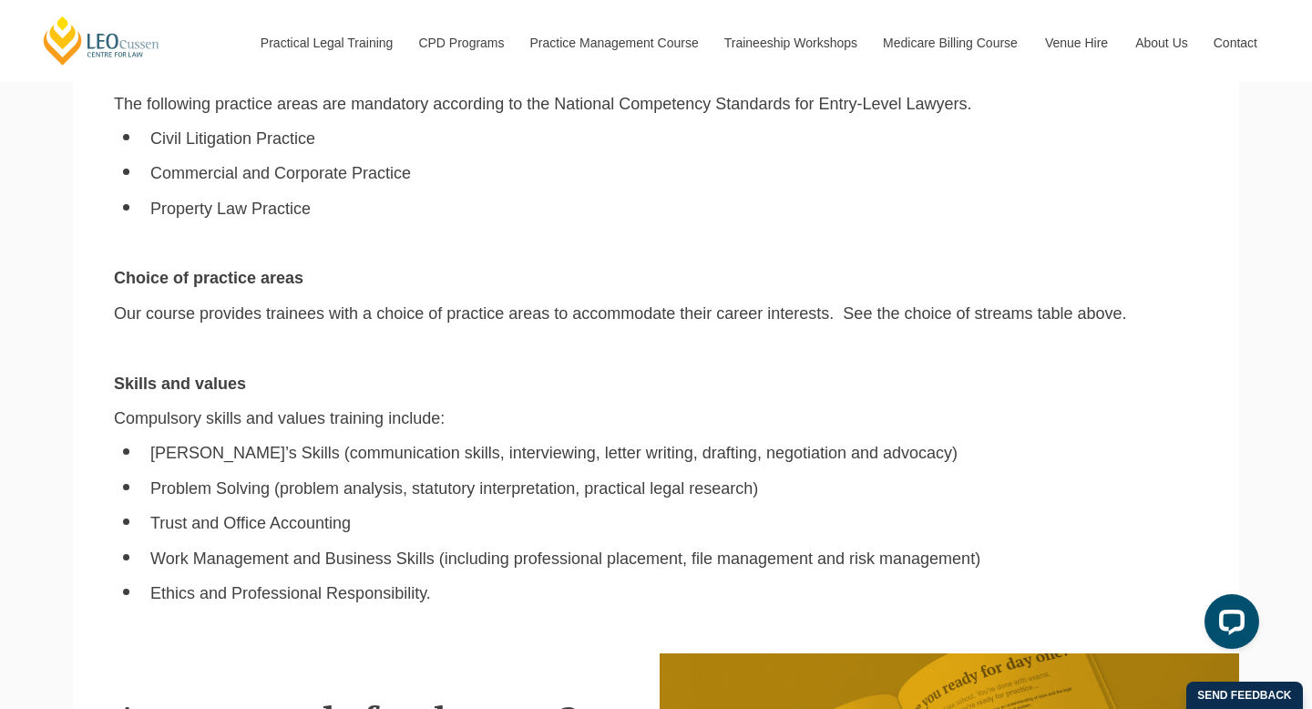
click at [932, 303] on p "Our course provides trainees with a choice of practice areas to accommodate the…" at bounding box center [656, 313] width 1085 height 21
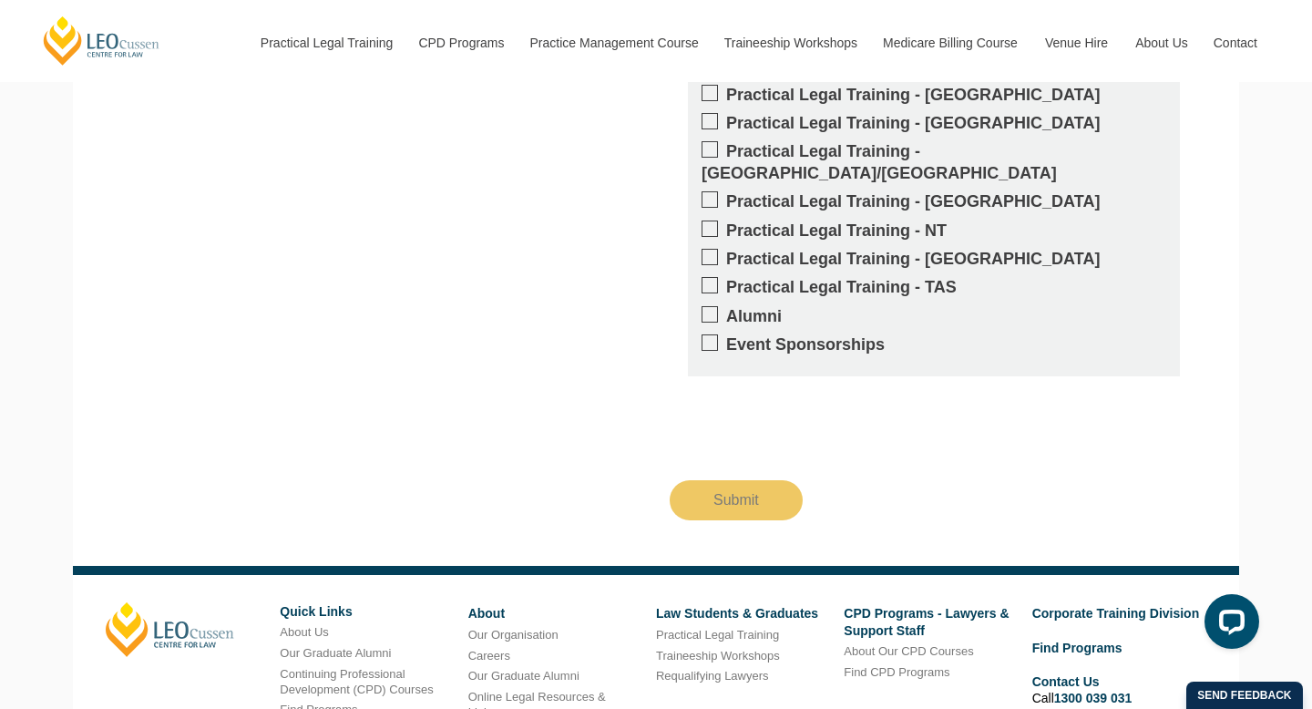
scroll to position [6022, 0]
